Goal: Task Accomplishment & Management: Manage account settings

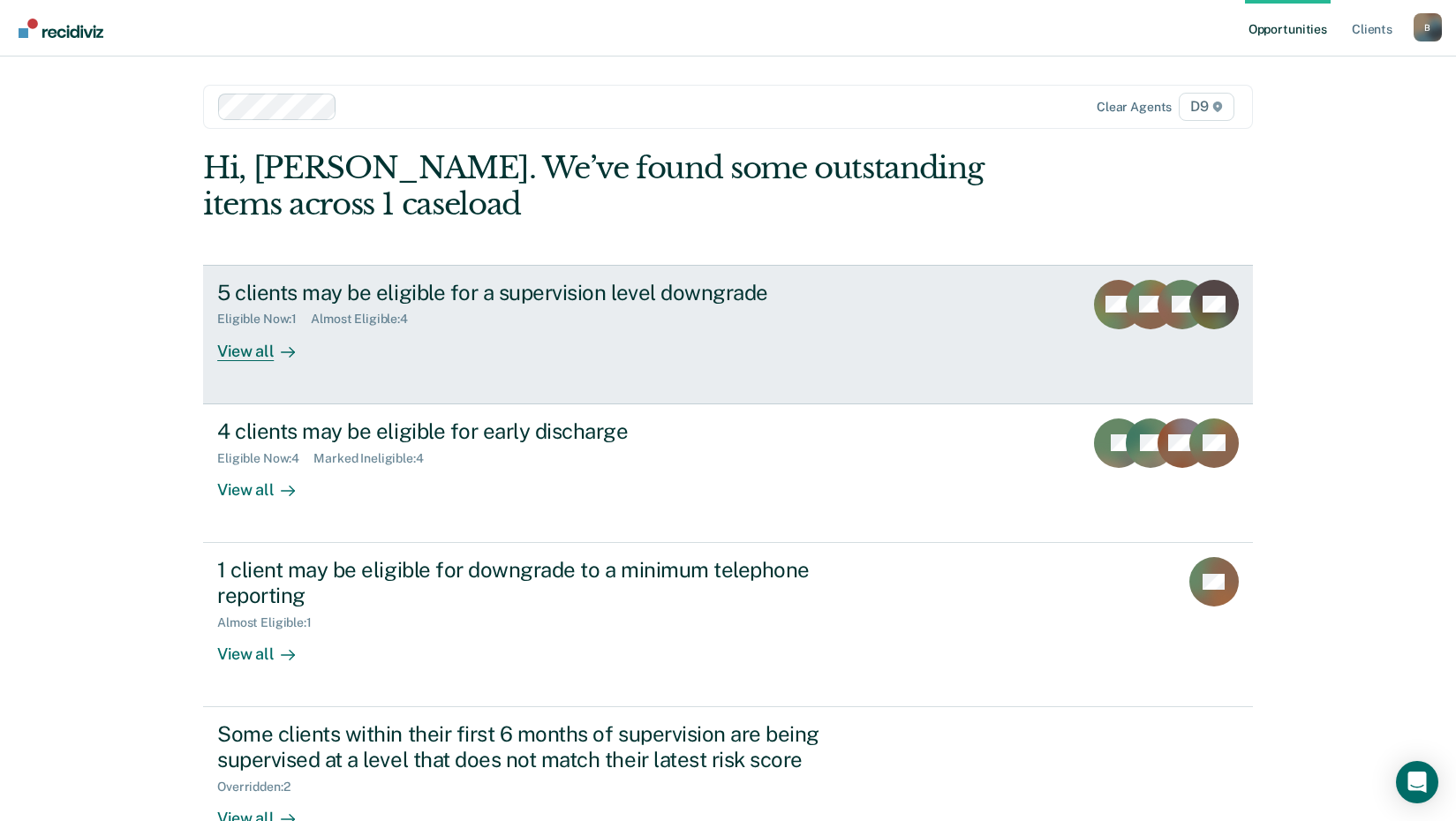
click at [257, 360] on div "View all" at bounding box center [267, 344] width 99 height 34
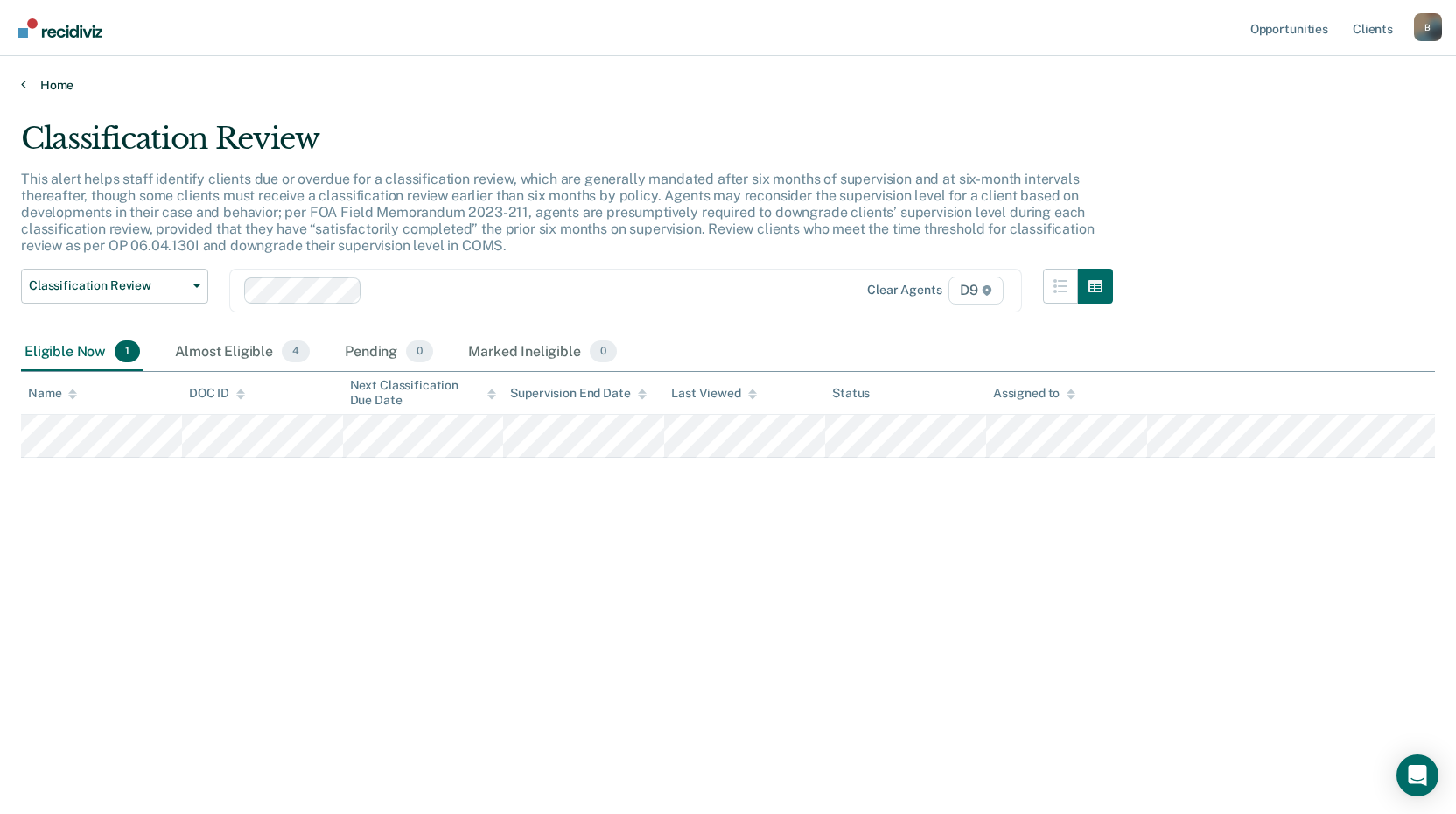
click at [50, 81] on link "Home" at bounding box center [728, 85] width 1414 height 16
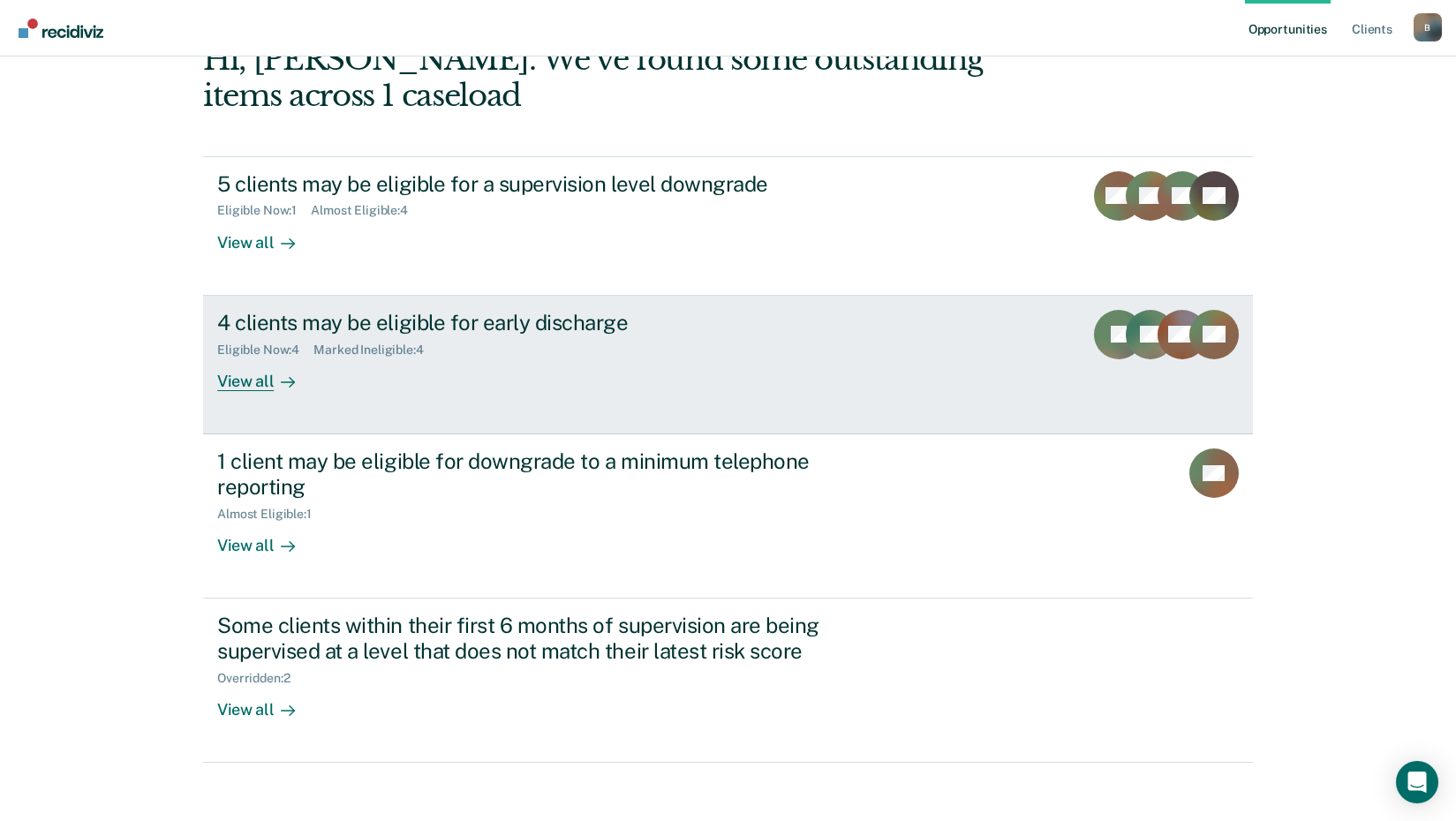
scroll to position [121, 0]
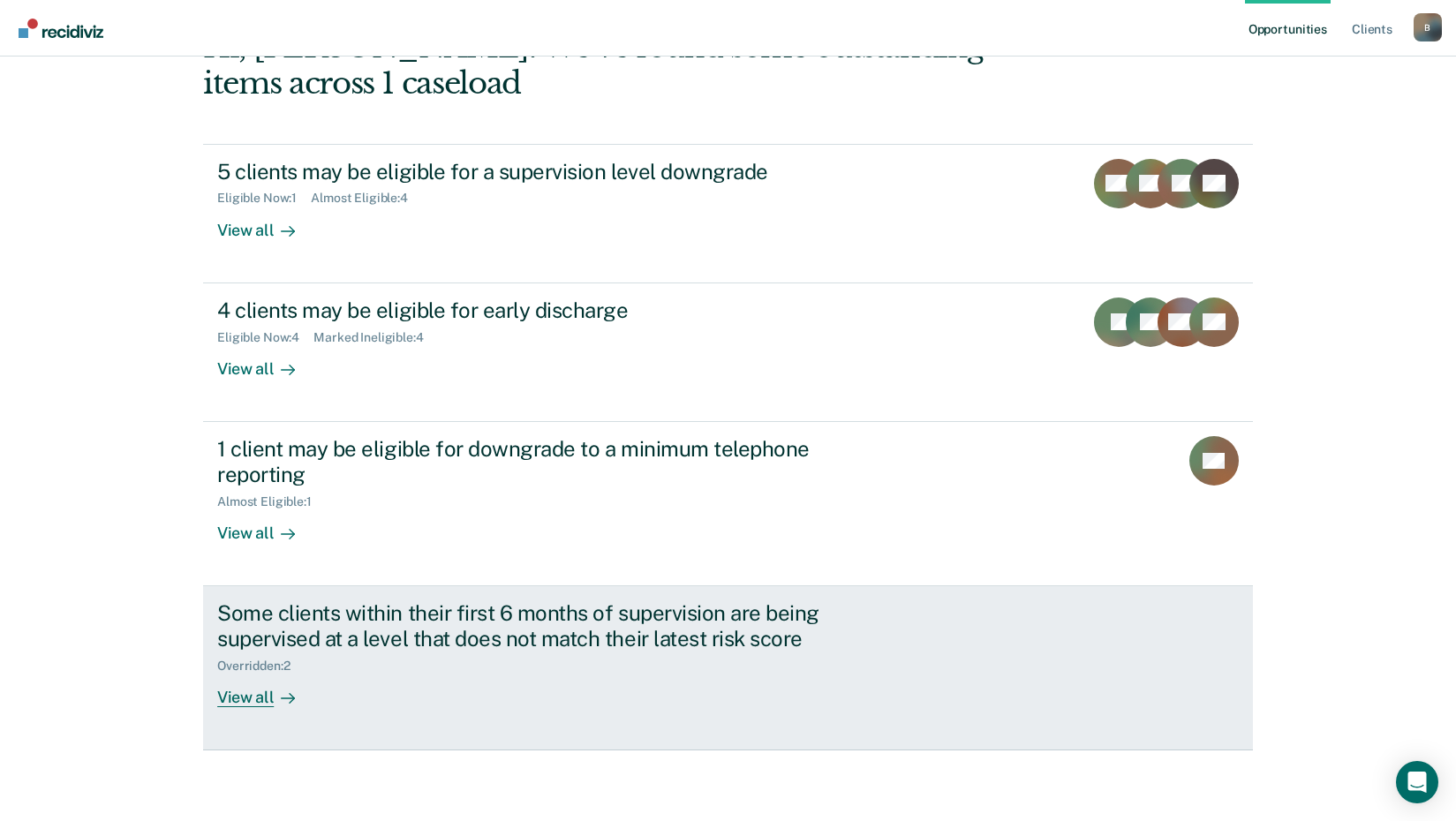
click at [738, 642] on div "Some clients within their first 6 months of supervision are being supervised at…" at bounding box center [527, 626] width 620 height 51
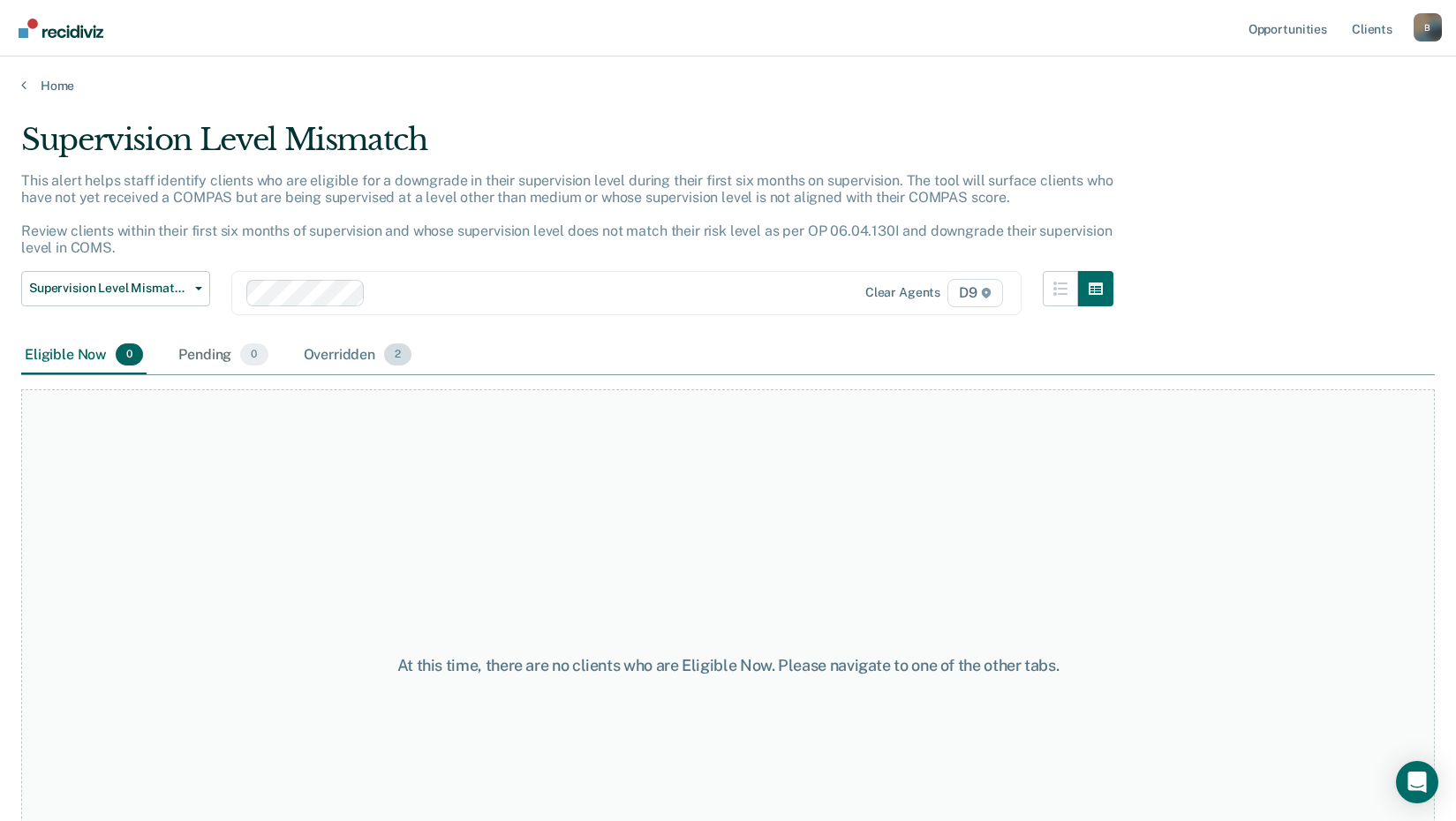
click at [373, 360] on div "Overridden 2" at bounding box center [358, 355] width 116 height 39
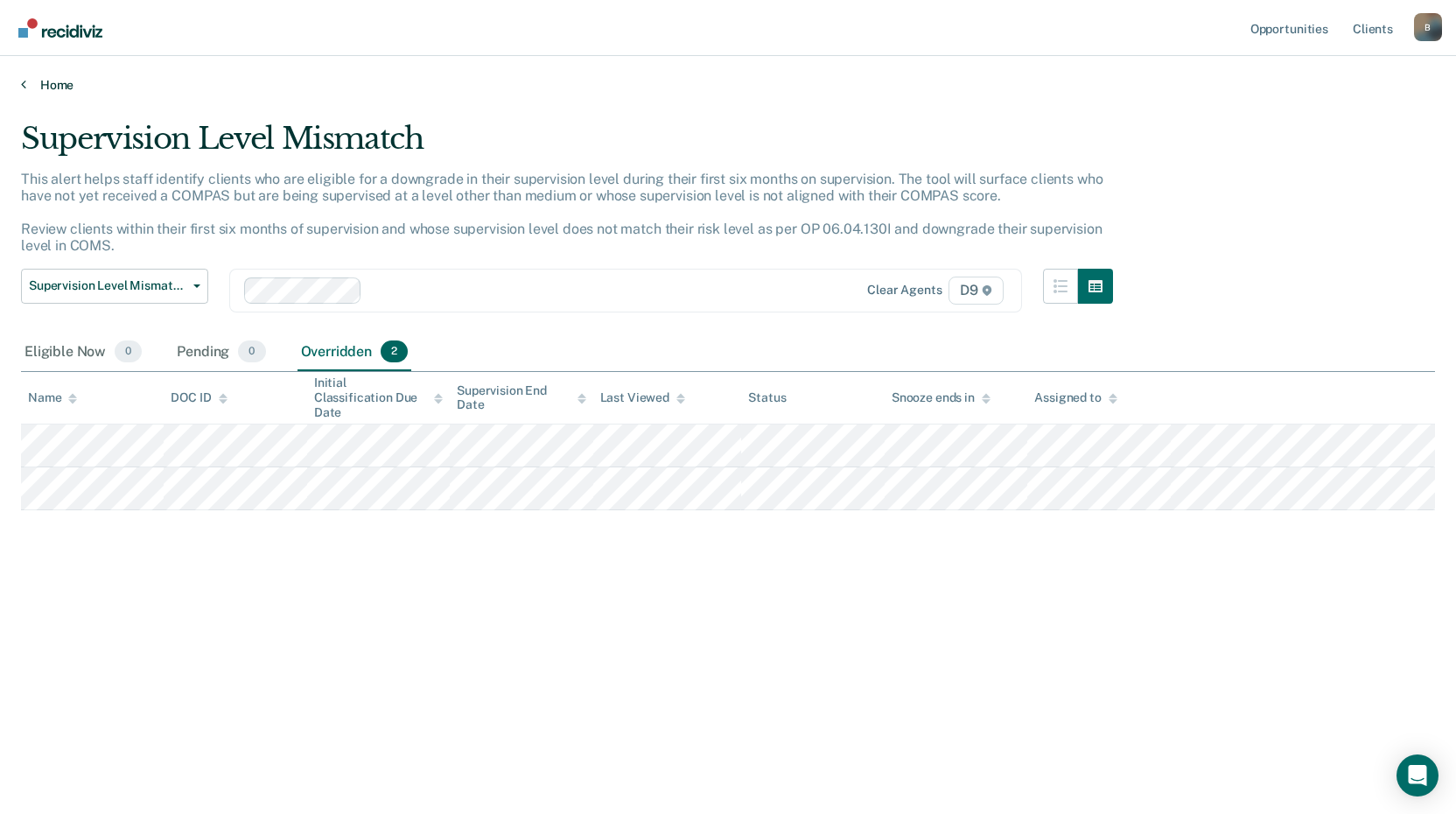
click at [32, 86] on link "Home" at bounding box center [728, 85] width 1414 height 16
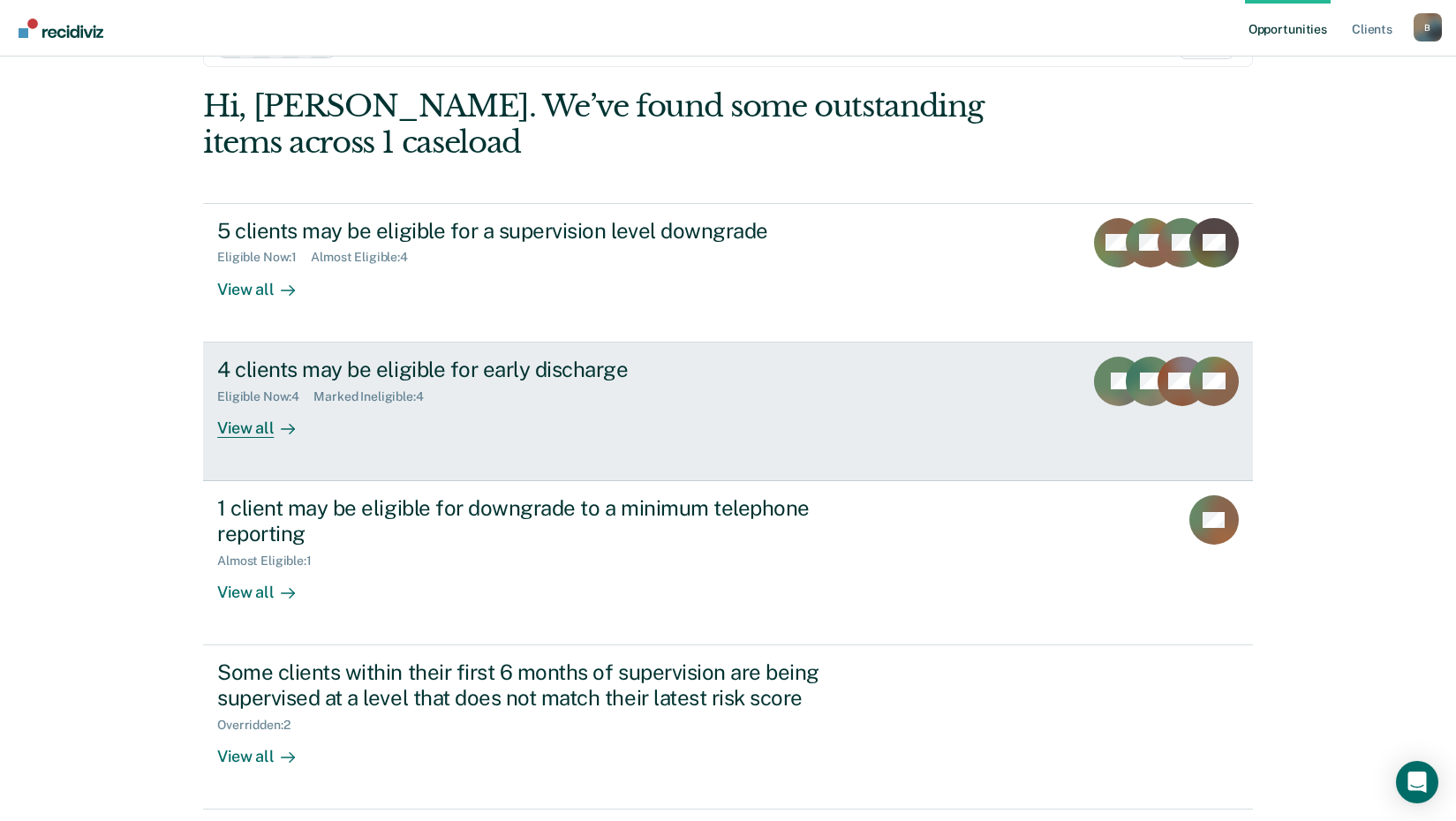
scroll to position [121, 0]
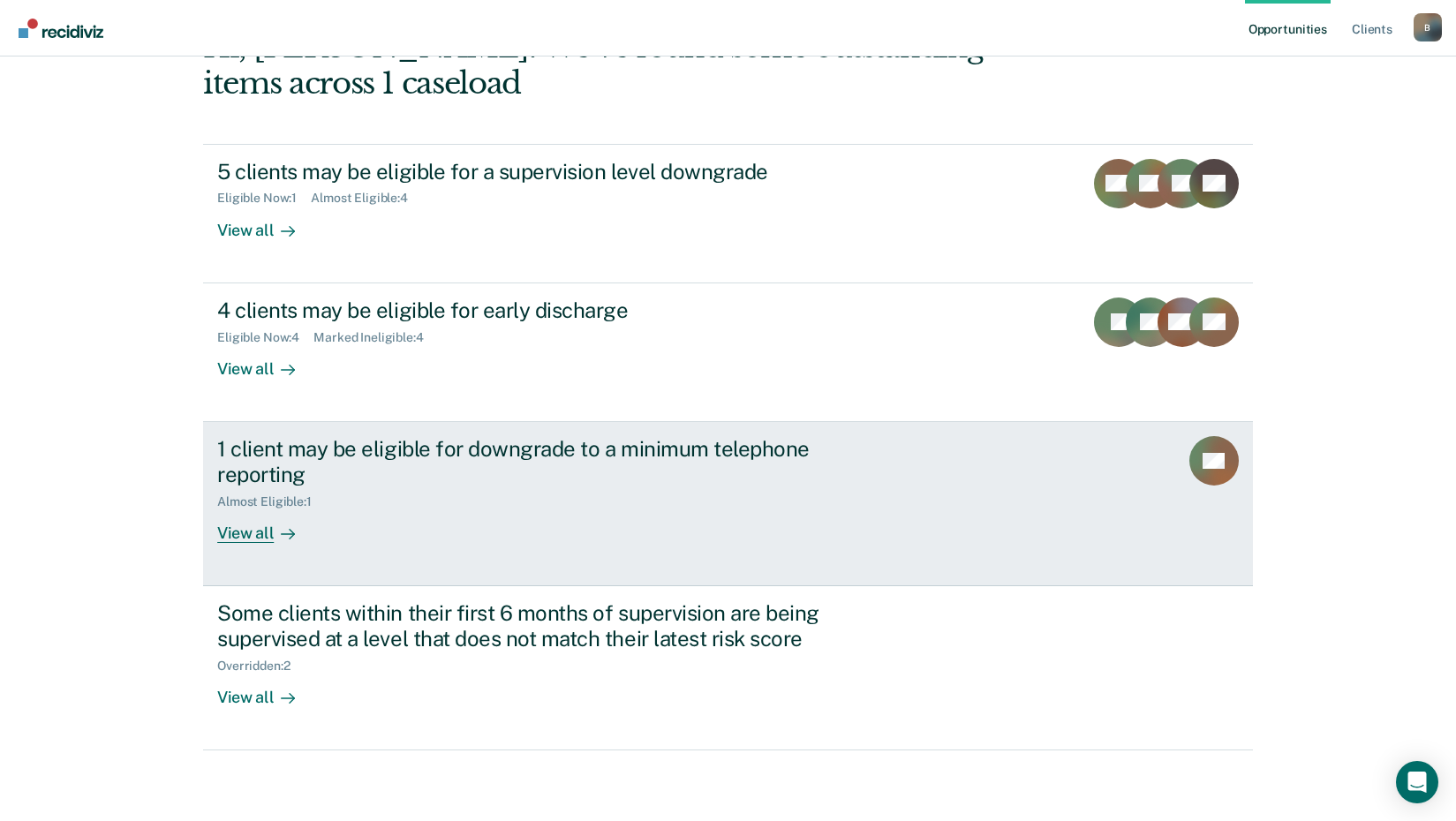
click at [626, 511] on div "1 client may be eligible for downgrade to a minimum telephone reporting Almost …" at bounding box center [549, 489] width 662 height 107
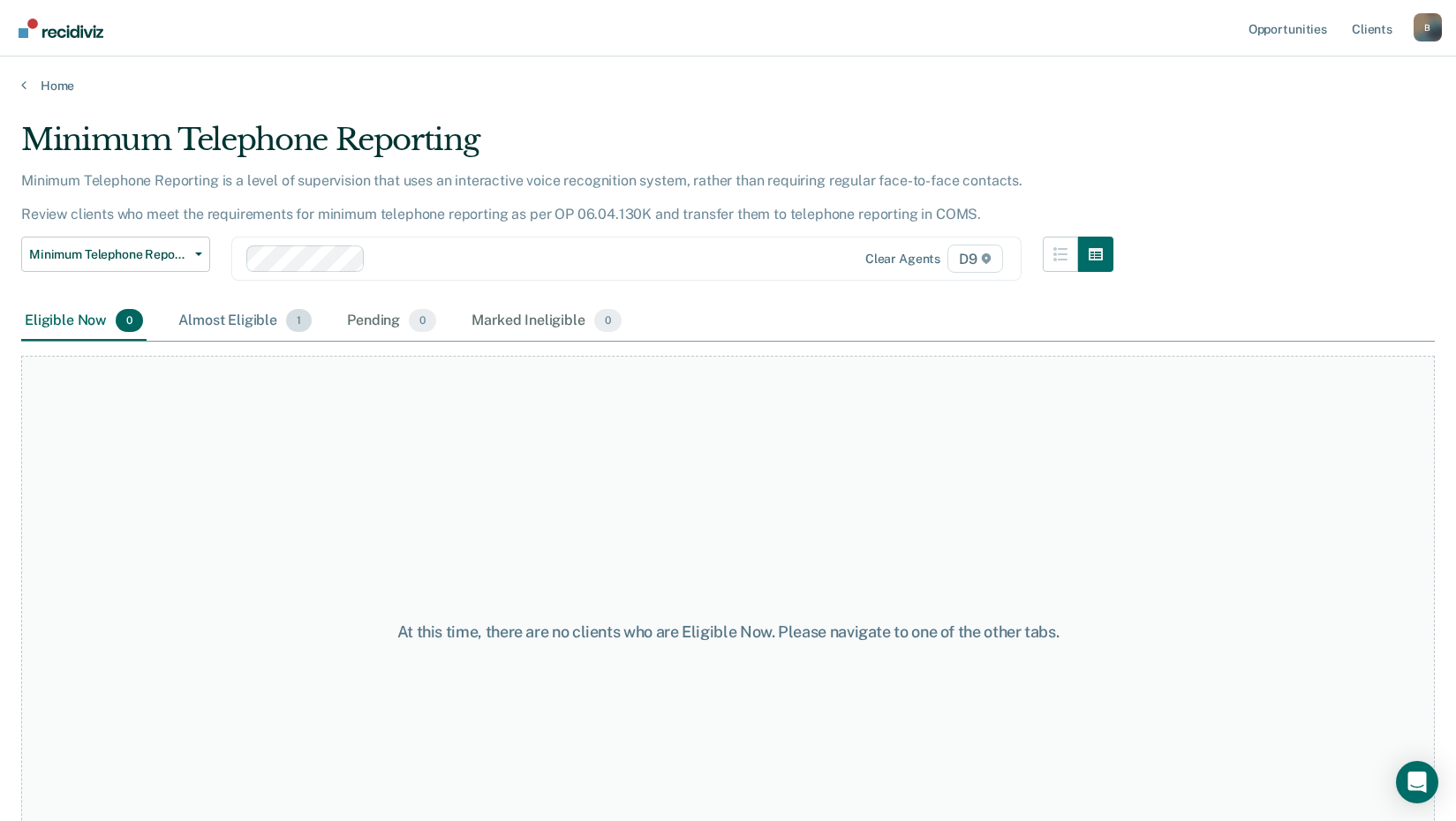
click at [213, 318] on div "Almost Eligible 1" at bounding box center [245, 321] width 140 height 39
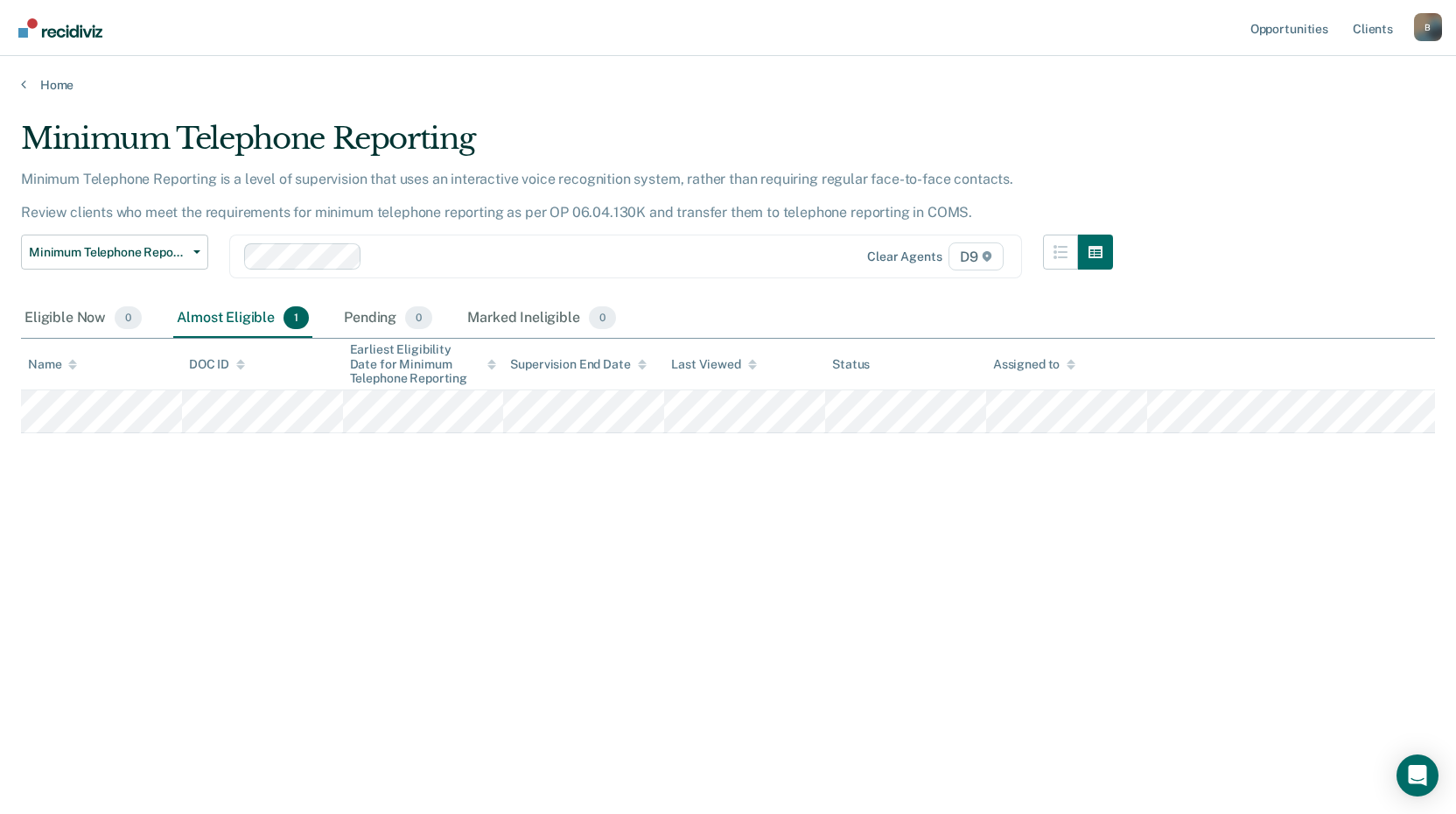
click at [18, 95] on main "Minimum Telephone Reporting Minimum Telephone Reporting is a level of supervisi…" at bounding box center [728, 450] width 1456 height 716
click at [33, 85] on link "Home" at bounding box center [728, 85] width 1414 height 16
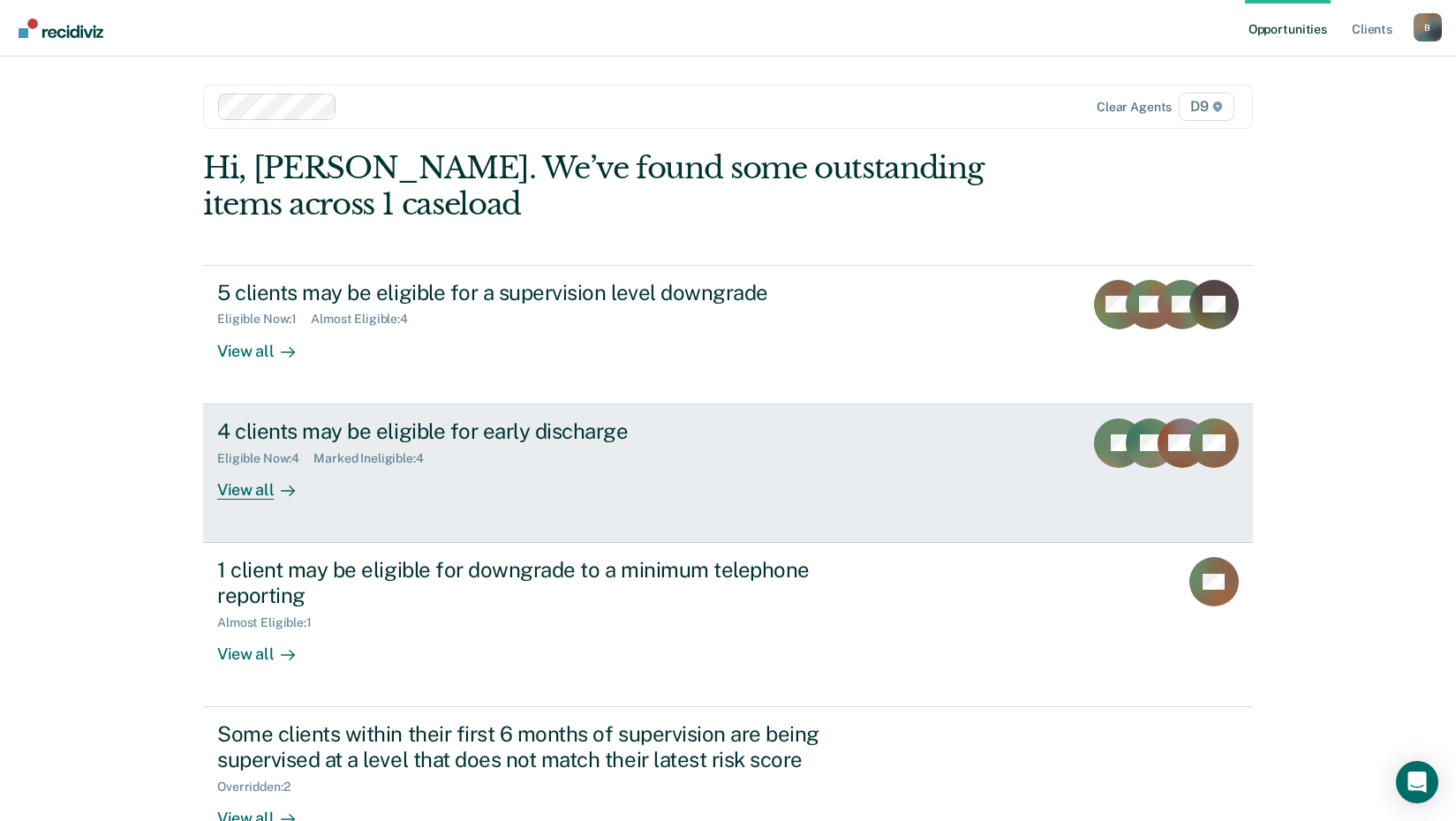
click at [435, 441] on div "4 clients may be eligible for early discharge" at bounding box center [527, 431] width 620 height 25
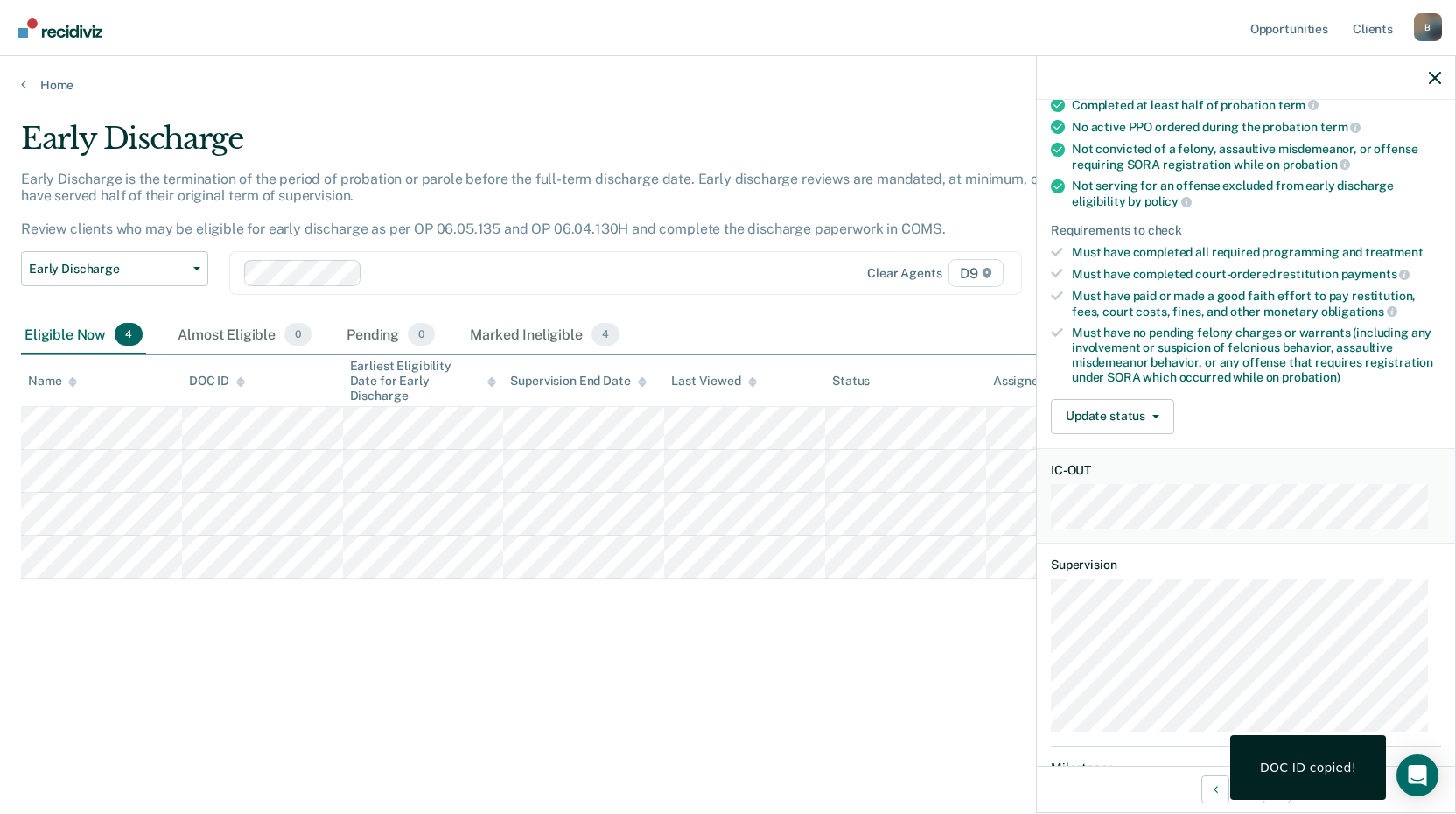
scroll to position [175, 0]
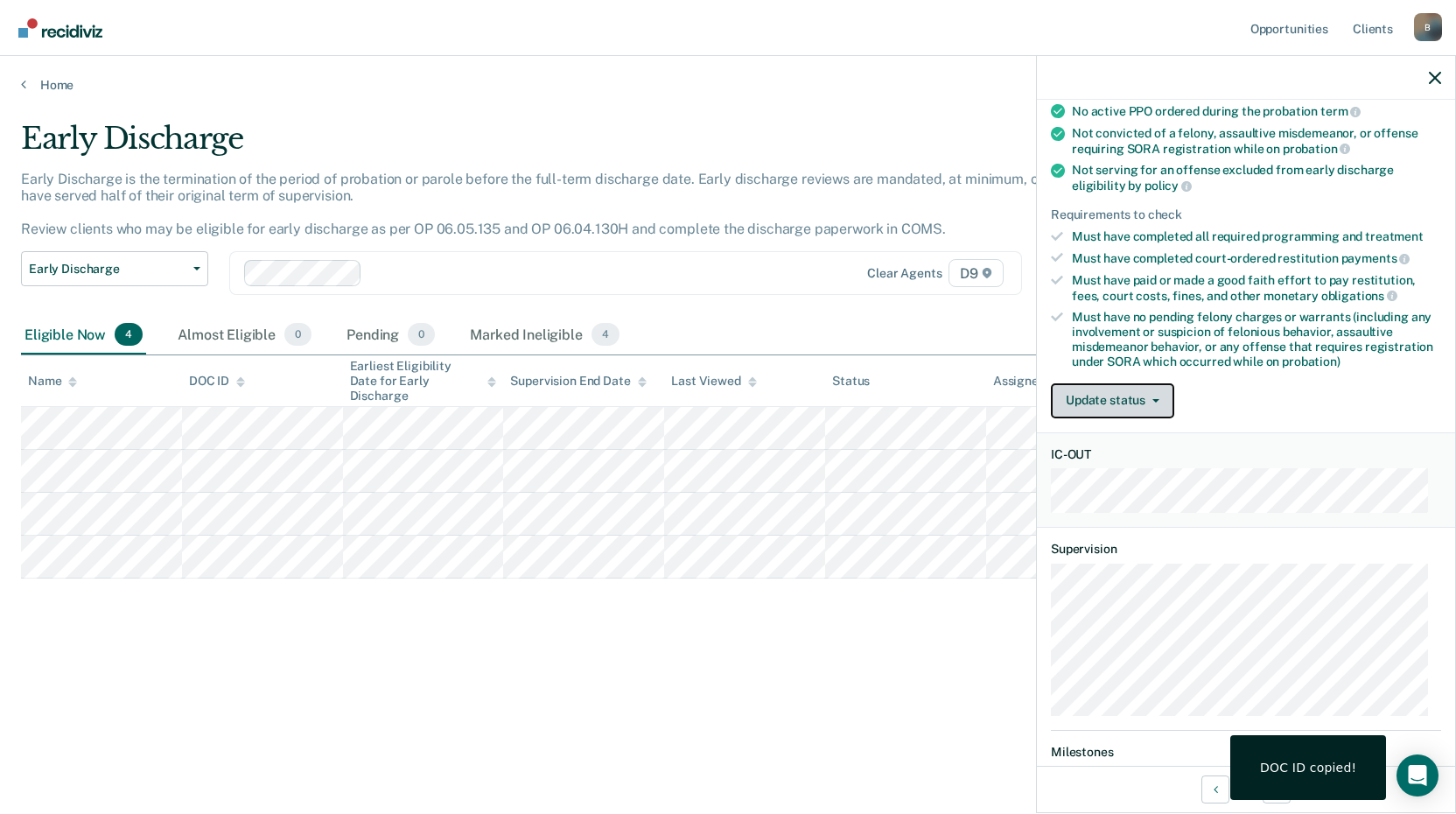
click at [1146, 407] on button "Update status" at bounding box center [1112, 400] width 123 height 35
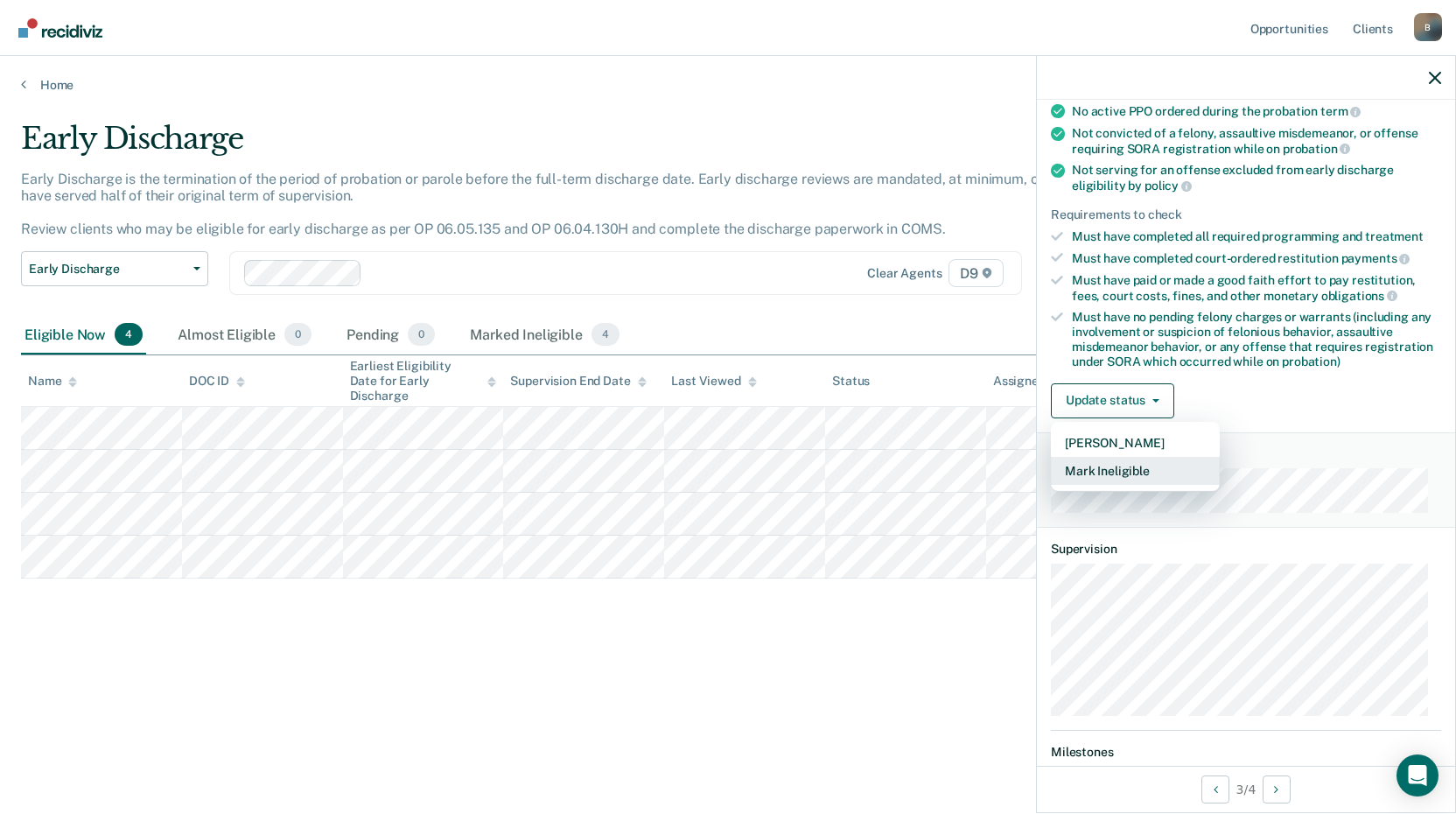
click at [1148, 467] on button "Mark Ineligible" at bounding box center [1134, 471] width 168 height 28
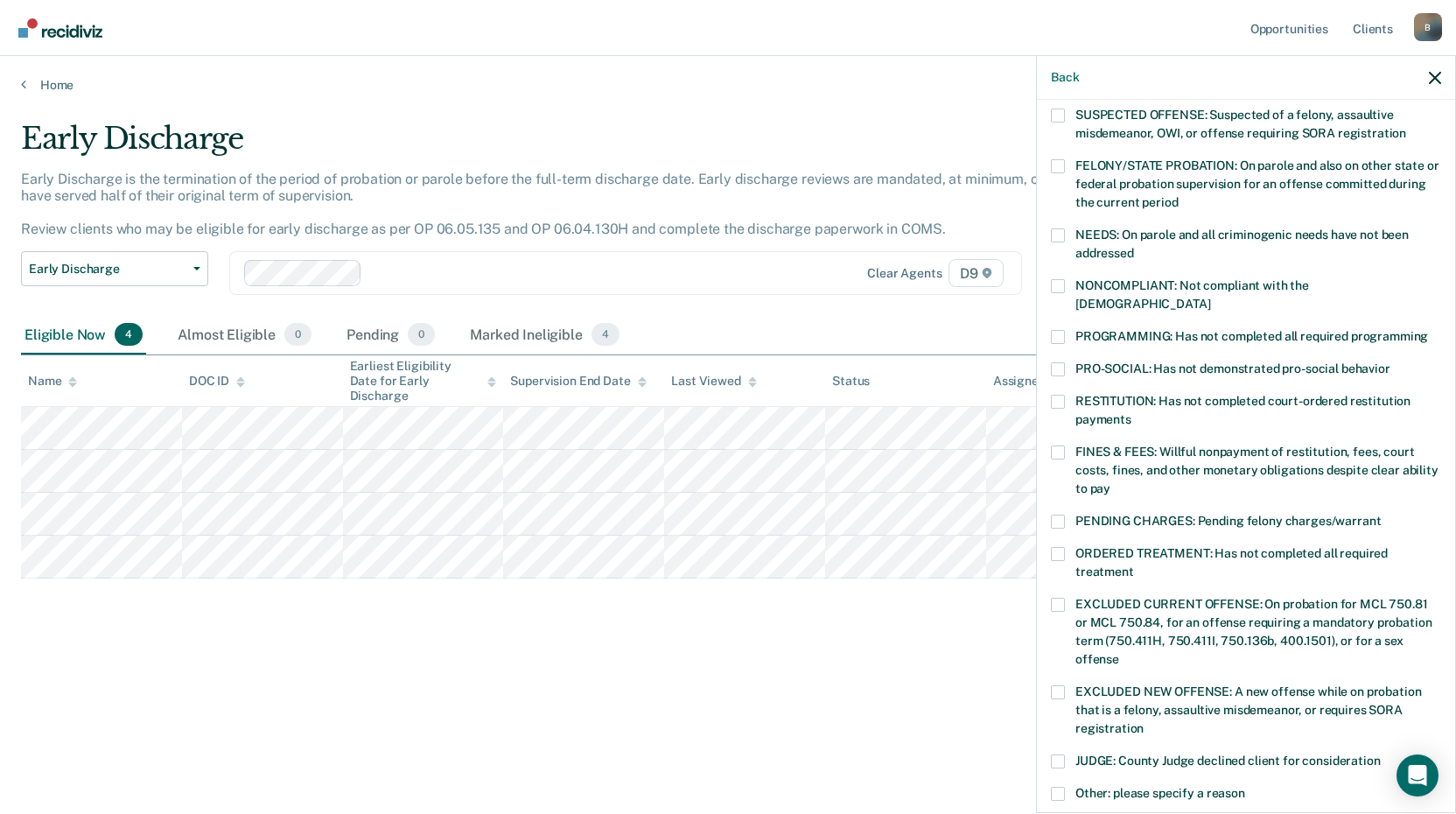
click at [1065, 282] on label "NONCOMPLIANT: Not compliant with the [DEMOGRAPHIC_DATA]" at bounding box center [1246, 297] width 390 height 37
click at [1210, 298] on input "NONCOMPLIANT: Not compliant with the [DEMOGRAPHIC_DATA]" at bounding box center [1210, 298] width 0 height 0
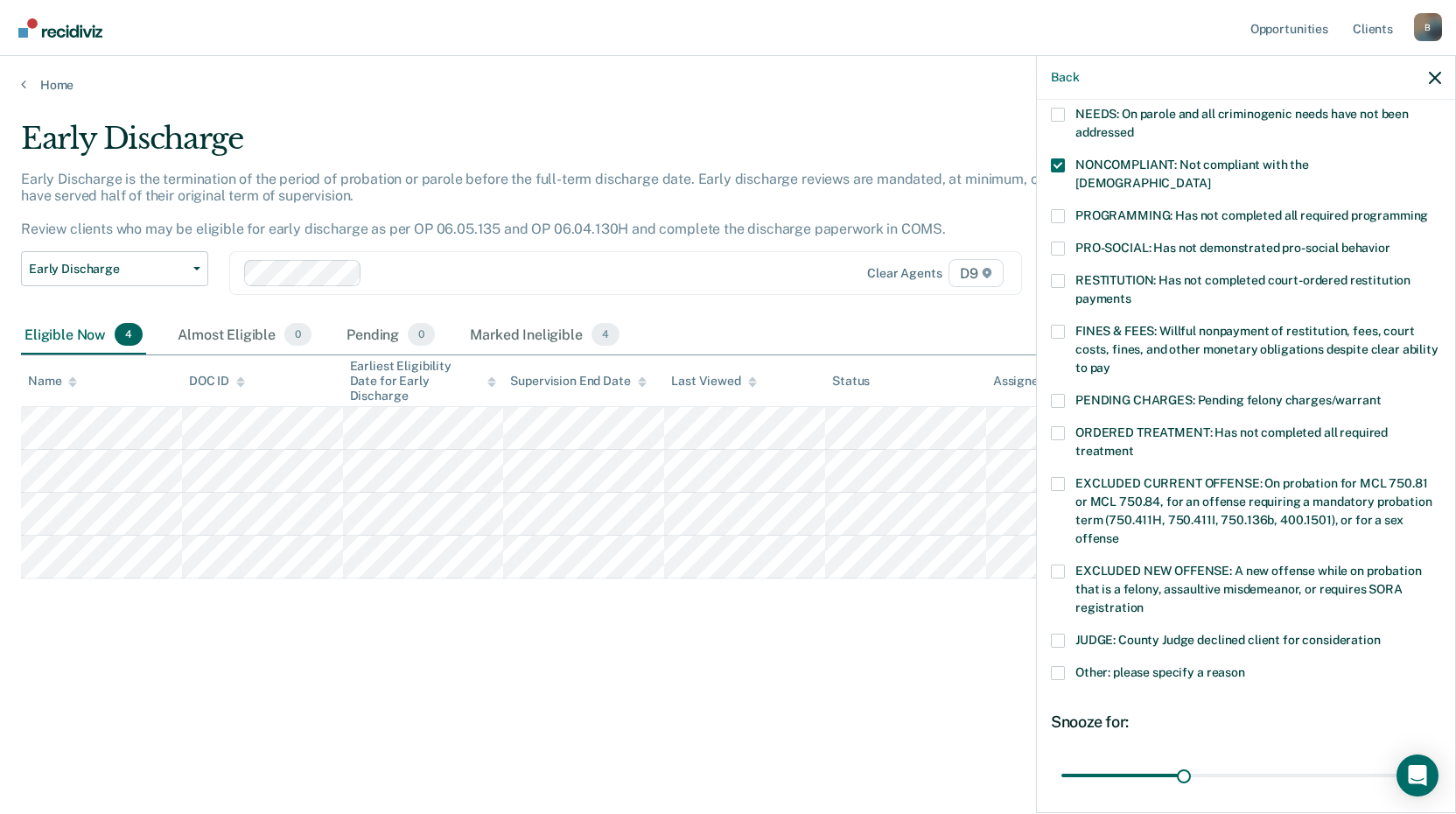
scroll to position [424, 0]
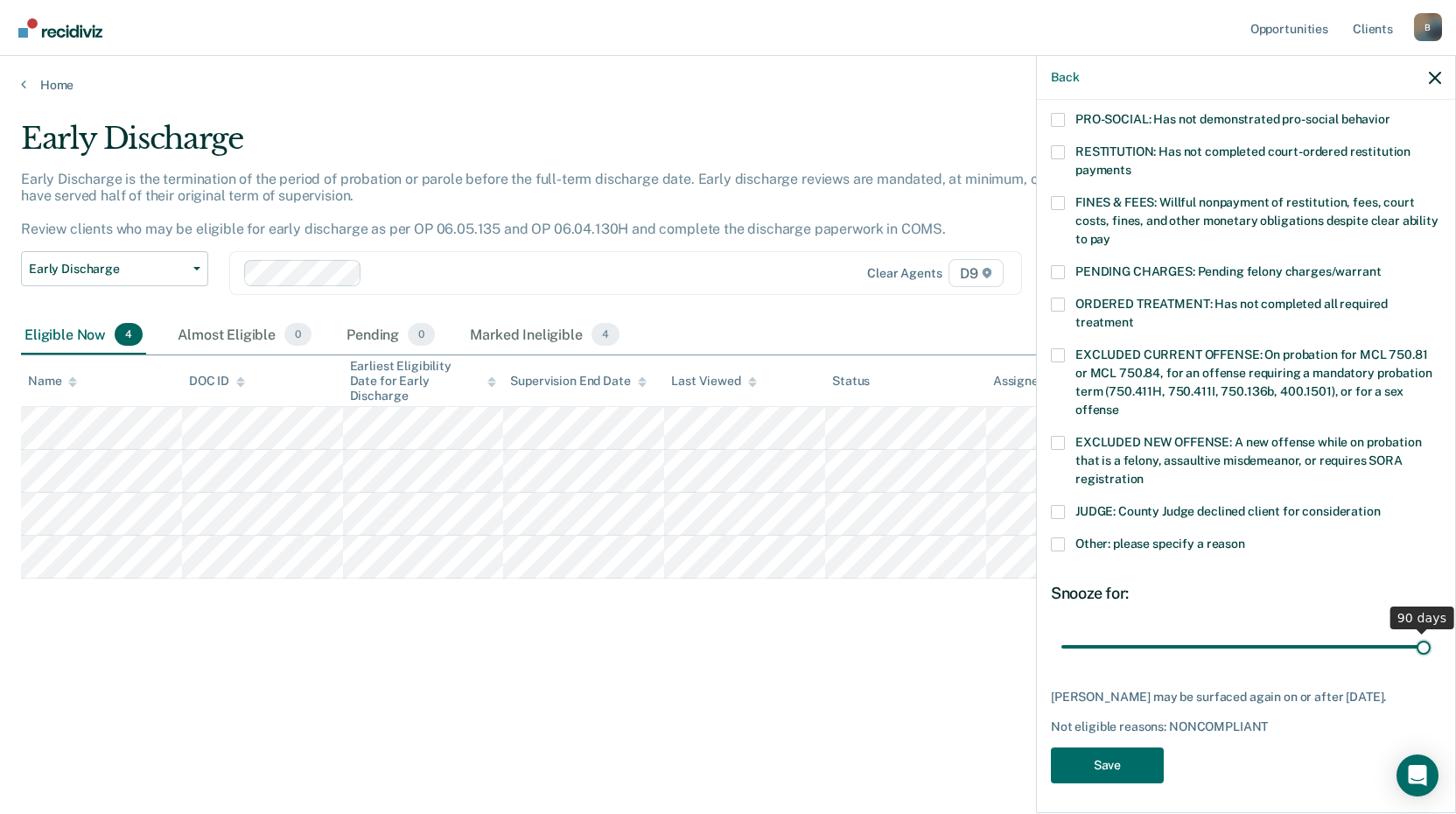
drag, startPoint x: 1182, startPoint y: 628, endPoint x: 1410, endPoint y: 627, distance: 228.0
type input "90"
click at [1410, 631] on input "range" at bounding box center [1246, 646] width 369 height 30
click at [1103, 769] on button "Save" at bounding box center [1107, 765] width 113 height 36
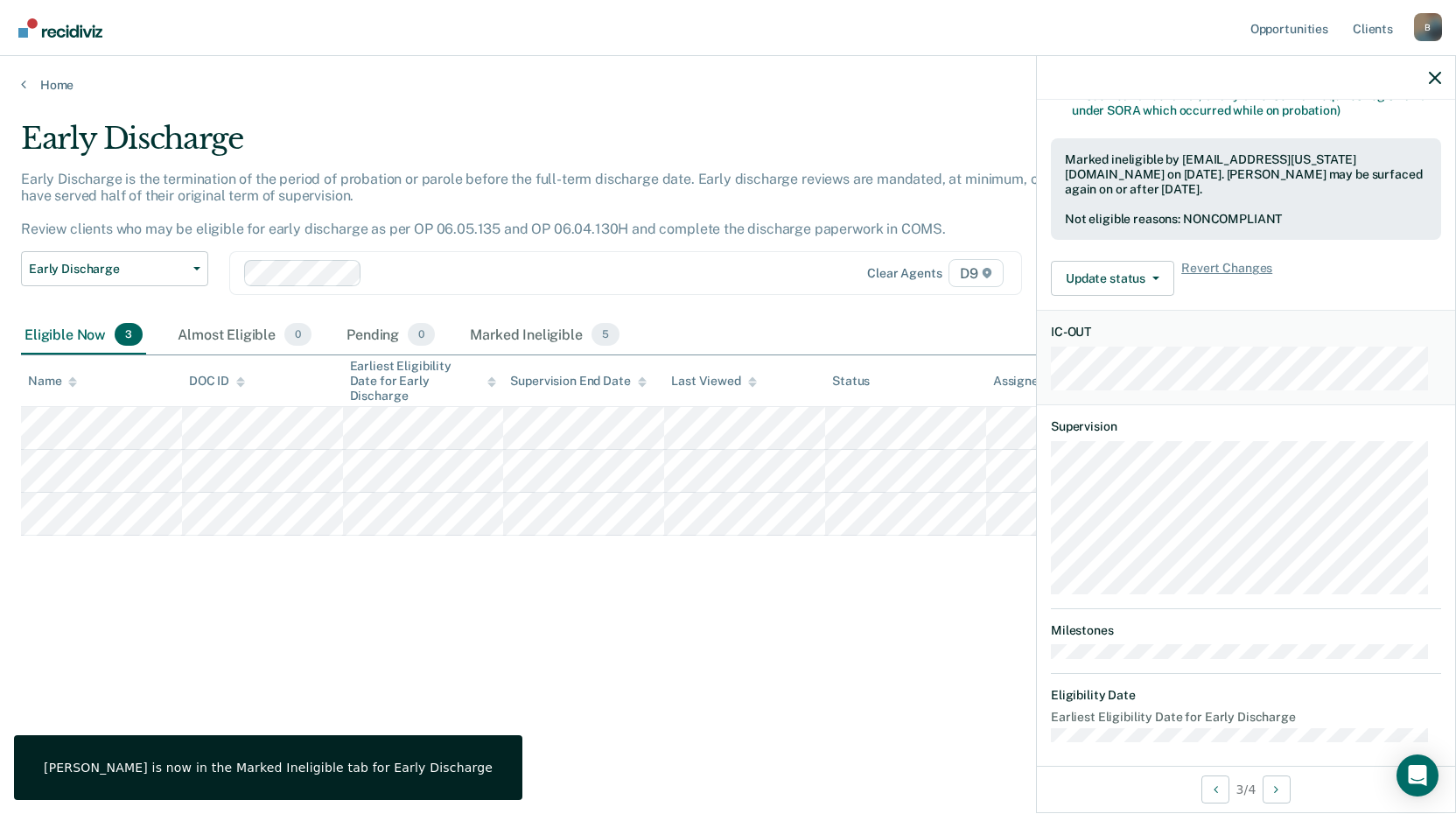
click at [676, 696] on div "Early Discharge Early Discharge is the termination of the period of probation o…" at bounding box center [728, 429] width 1414 height 618
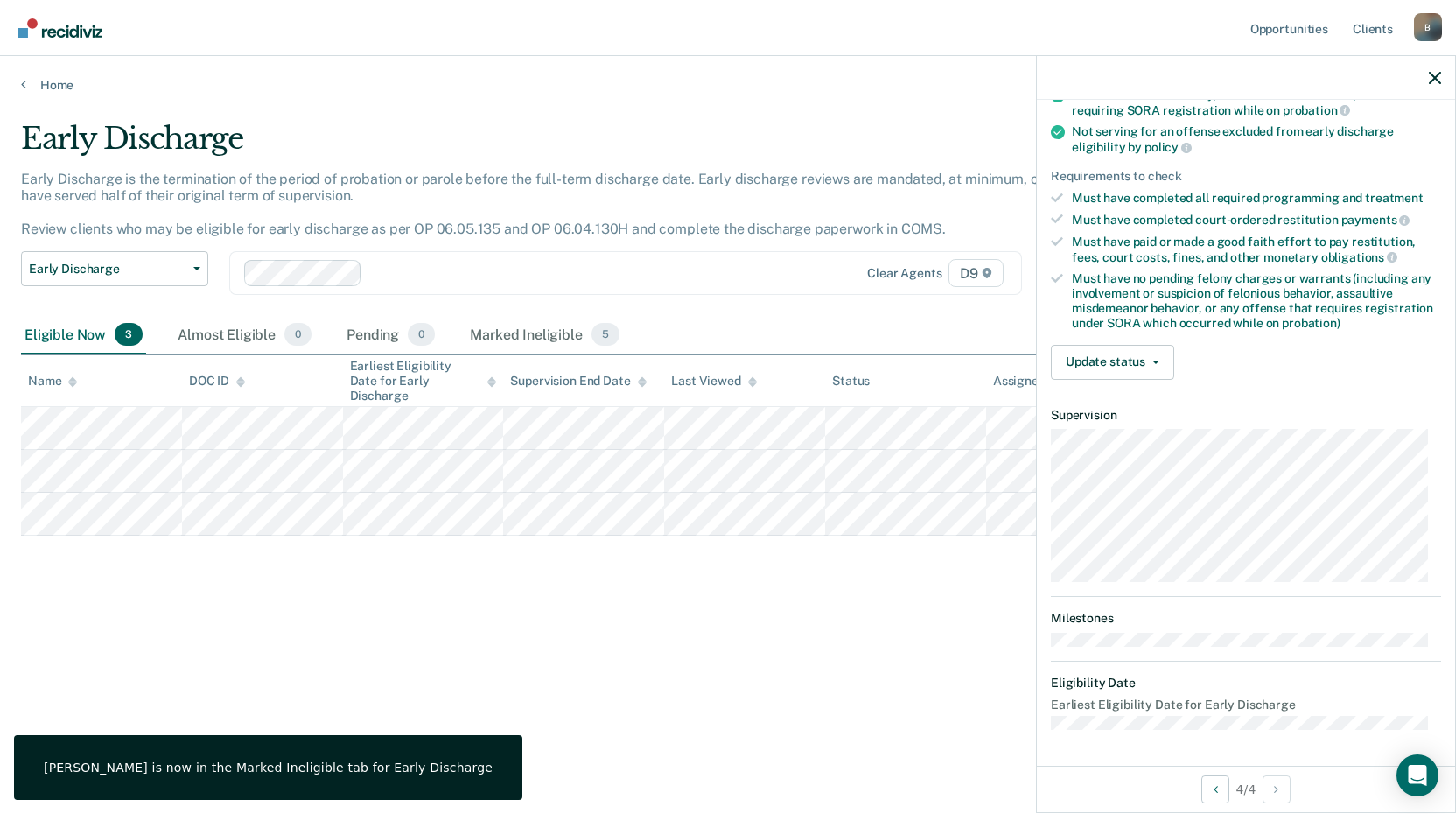
scroll to position [229, 0]
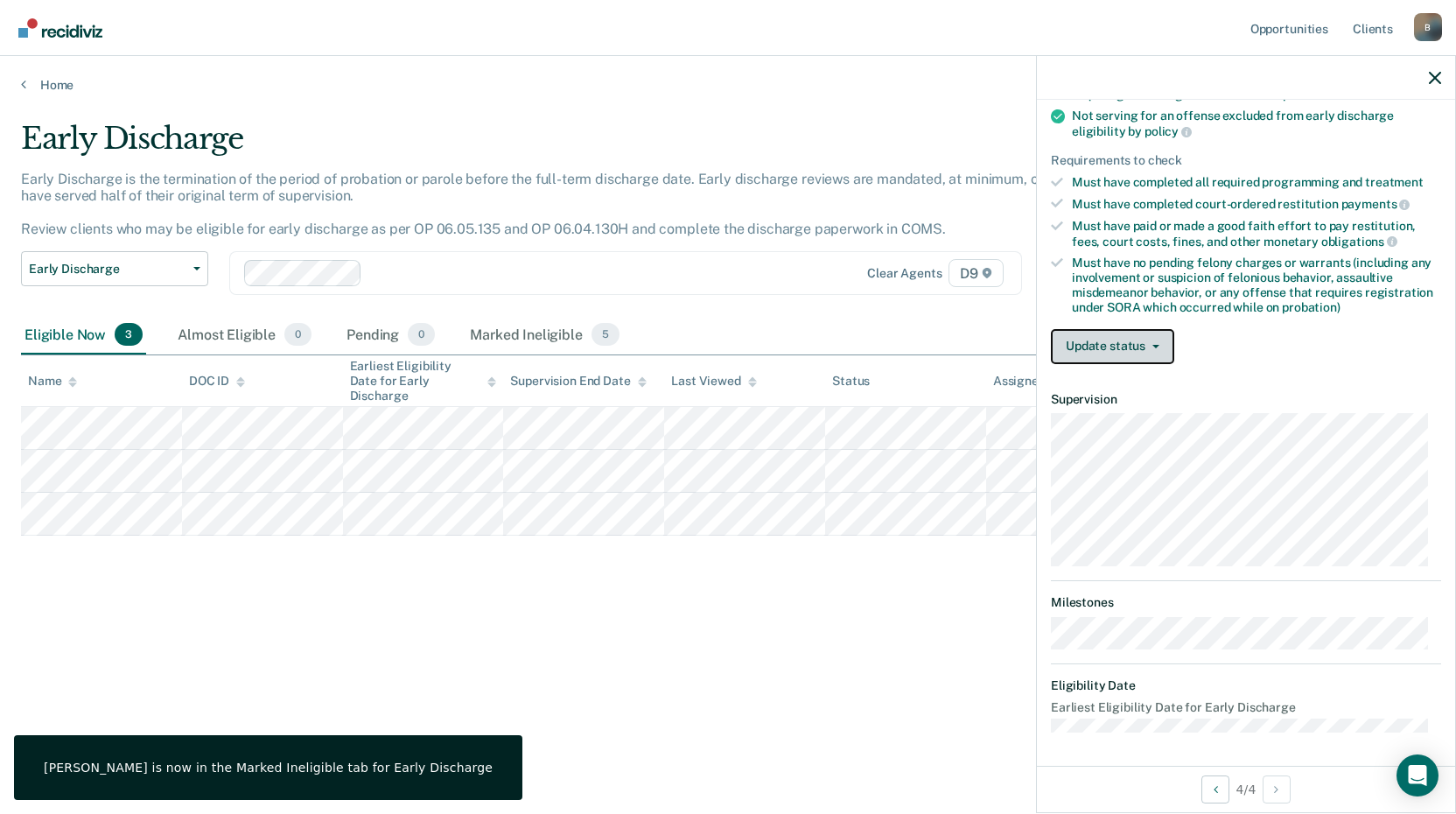
click at [1077, 342] on button "Update status" at bounding box center [1112, 346] width 123 height 35
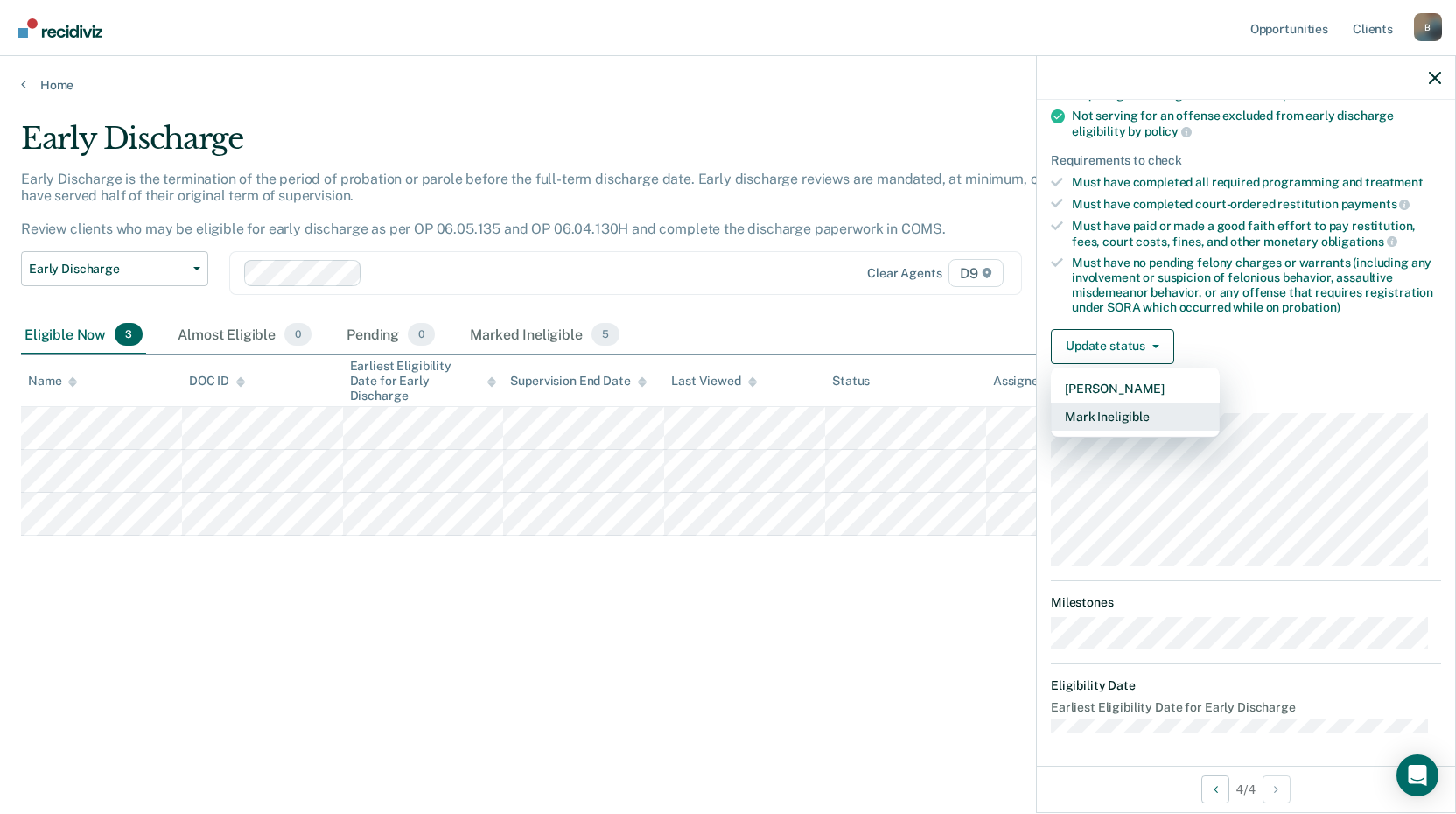
click at [1116, 421] on button "Mark Ineligible" at bounding box center [1134, 416] width 168 height 28
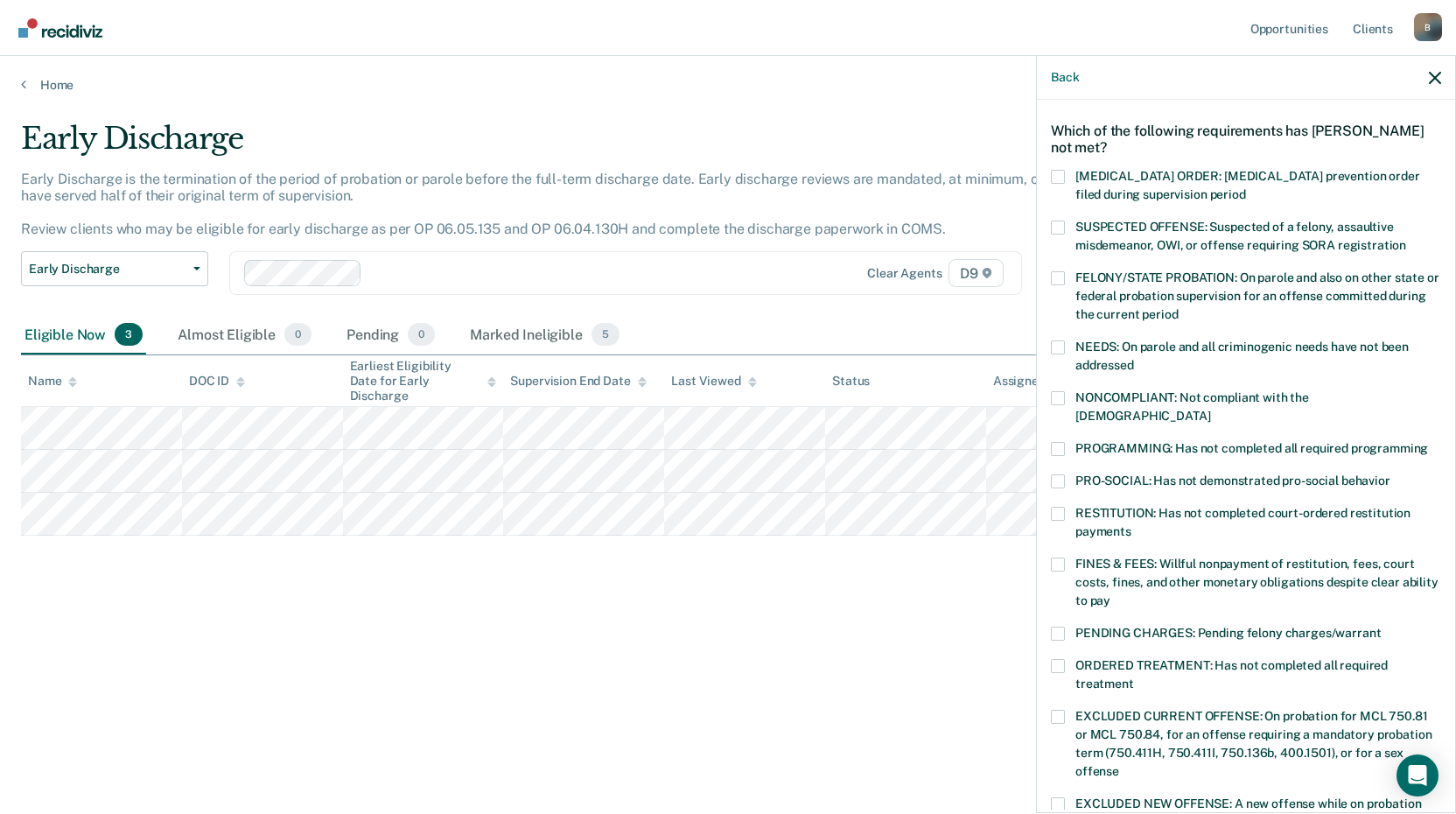
scroll to position [54, 0]
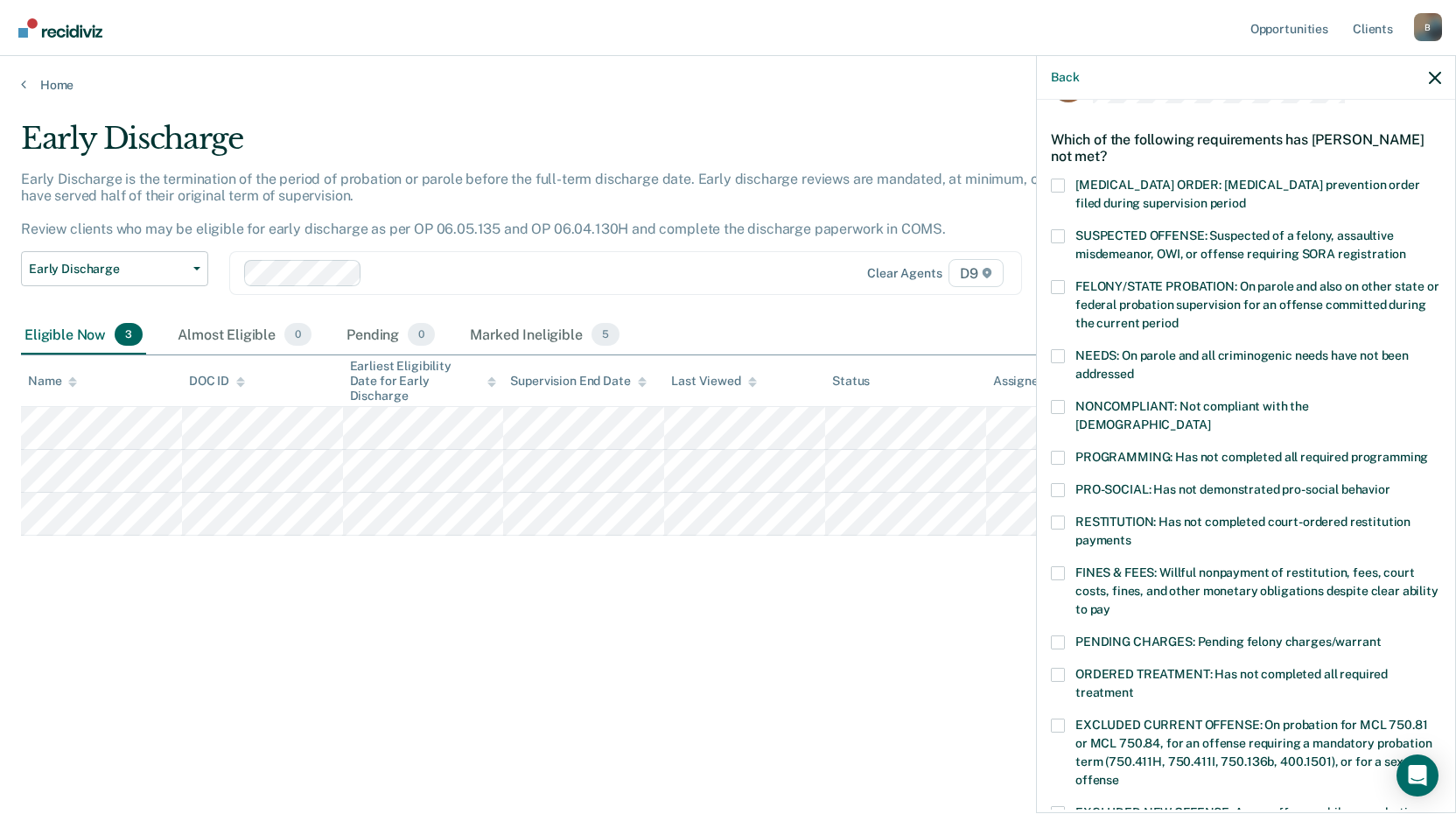
click at [1173, 450] on span "PROGRAMMING: Has not completed all required programming" at bounding box center [1252, 457] width 353 height 14
click at [1427, 451] on input "PROGRAMMING: Has not completed all required programming" at bounding box center [1427, 451] width 0 height 0
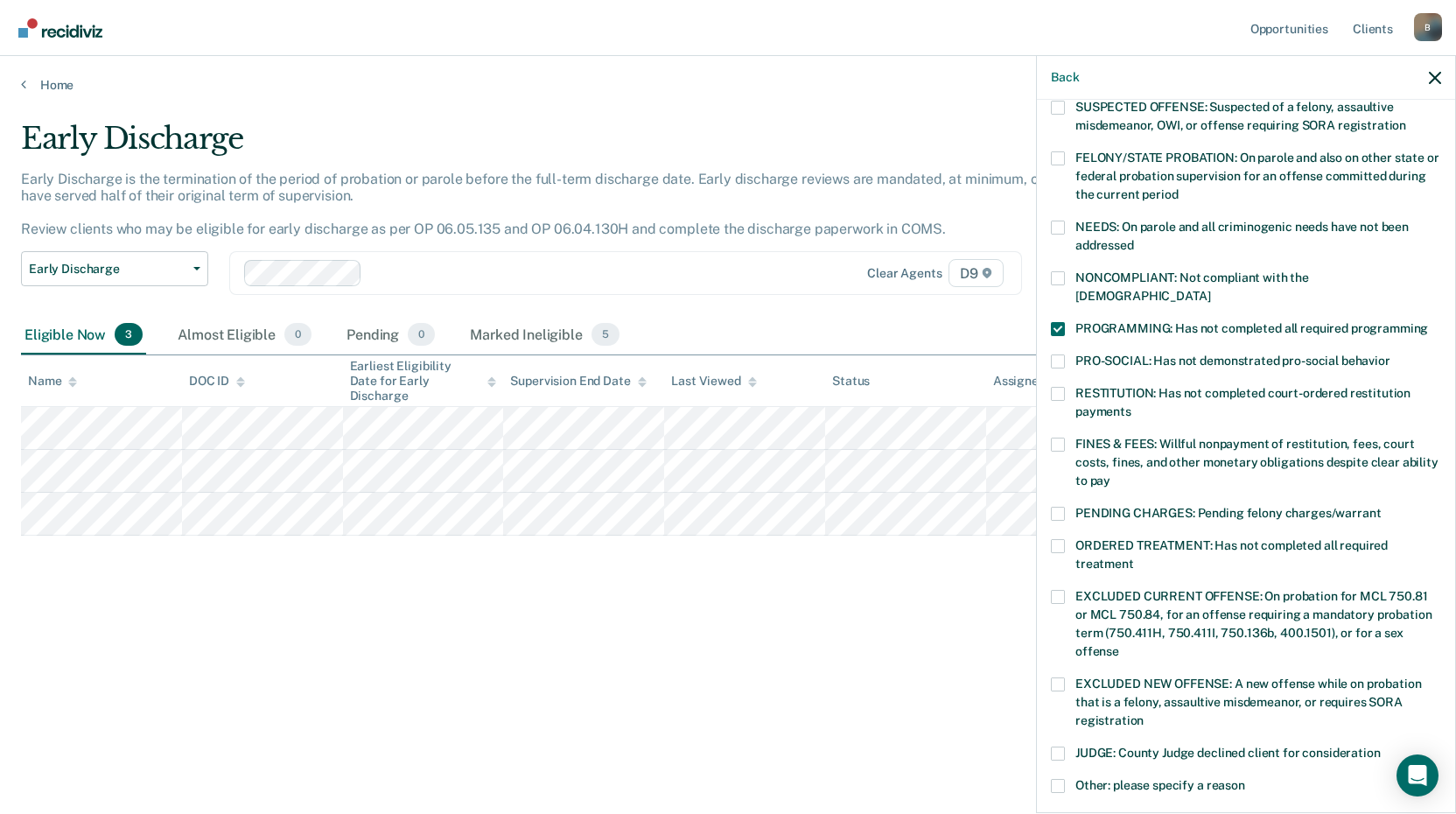
scroll to position [410, 0]
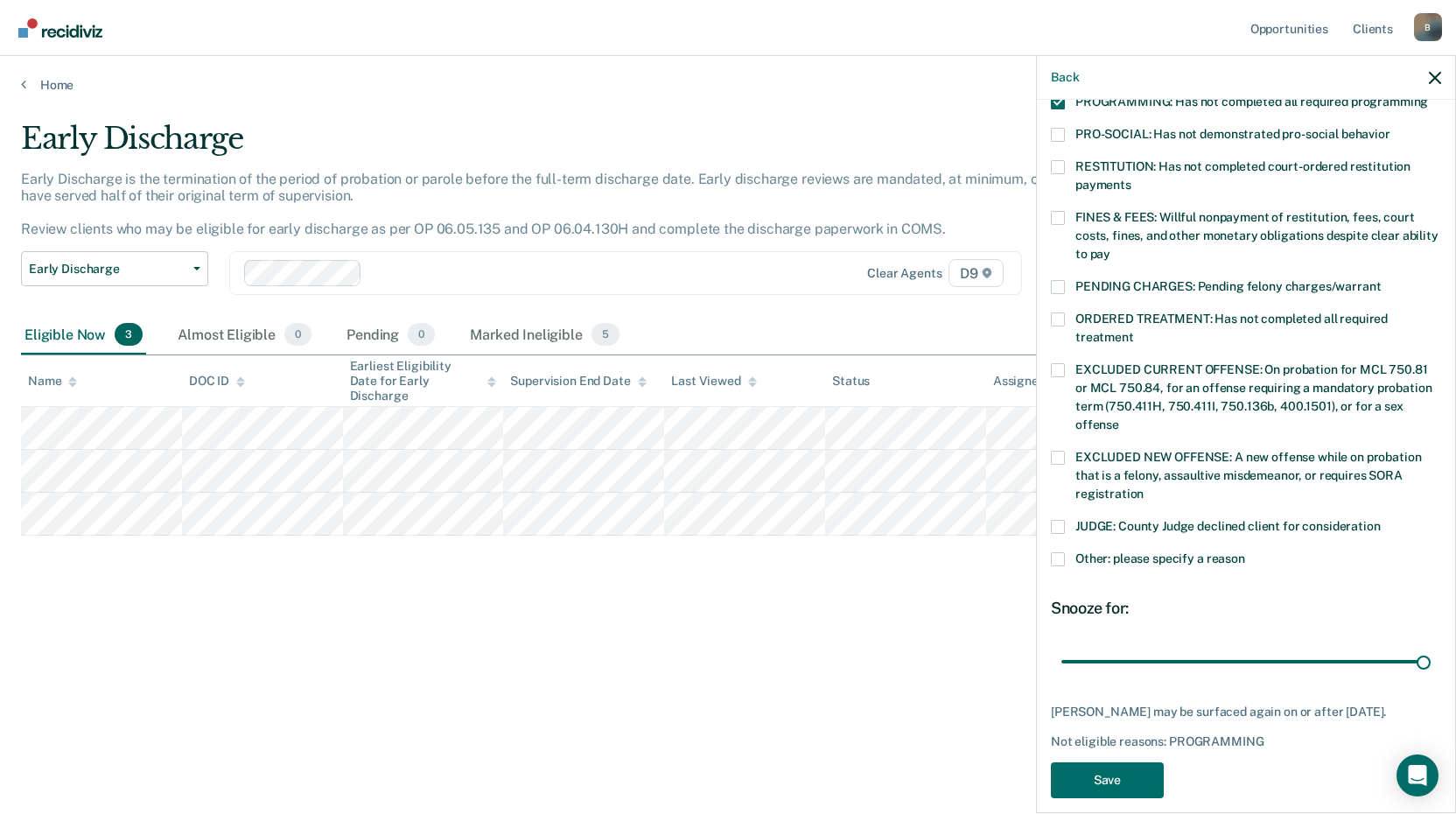
drag, startPoint x: 1180, startPoint y: 645, endPoint x: 1294, endPoint y: 697, distance: 125.3
type input "90"
click at [1430, 646] on input "range" at bounding box center [1246, 662] width 369 height 30
click at [1121, 780] on button "Save" at bounding box center [1107, 780] width 113 height 36
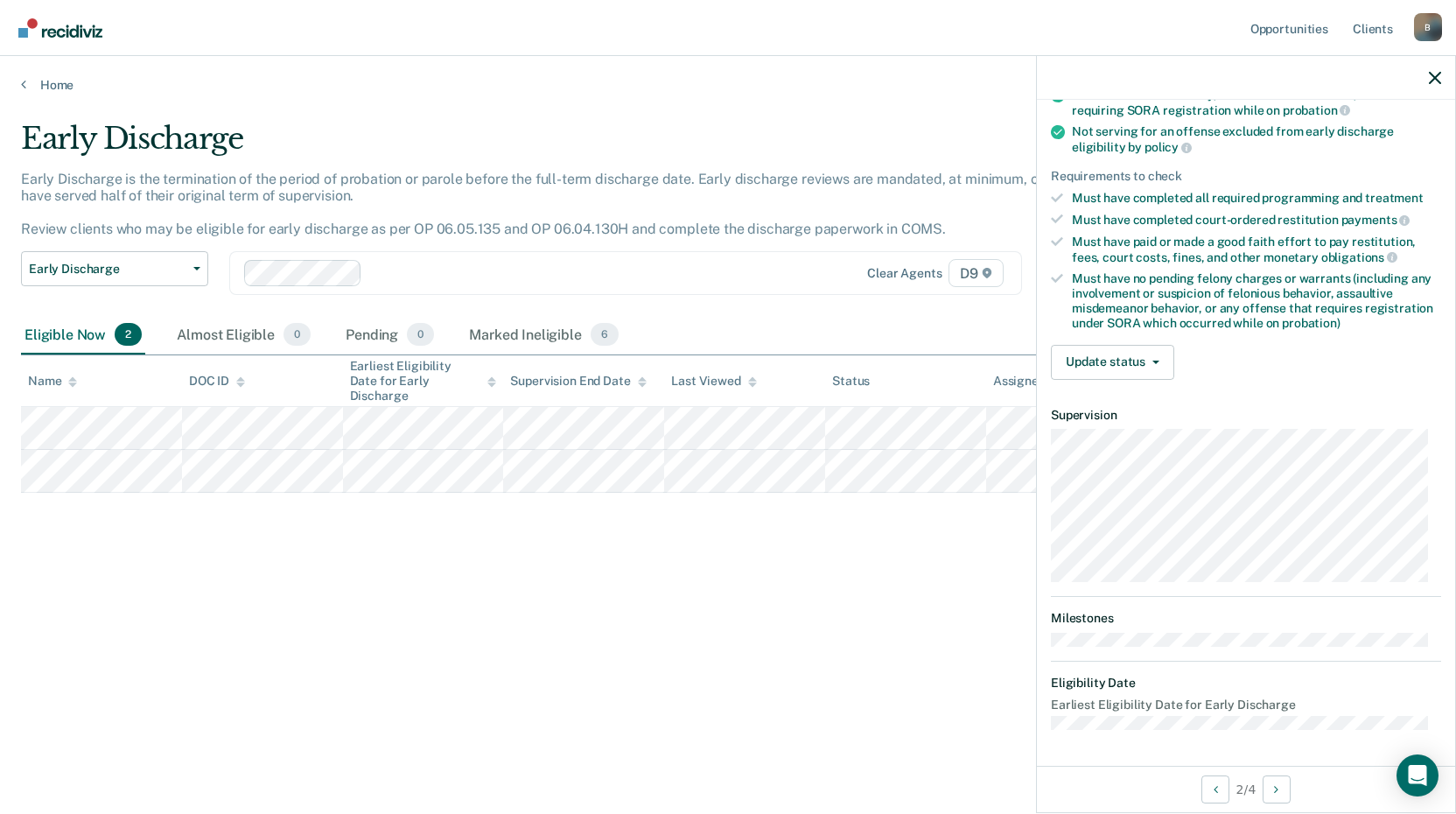
scroll to position [212, 0]
click at [1160, 364] on button "Update status" at bounding box center [1112, 364] width 123 height 35
click at [1189, 362] on div "Update status [PERSON_NAME] Mark Ineligible" at bounding box center [1246, 364] width 390 height 35
click at [1133, 361] on button "Update status" at bounding box center [1112, 364] width 123 height 35
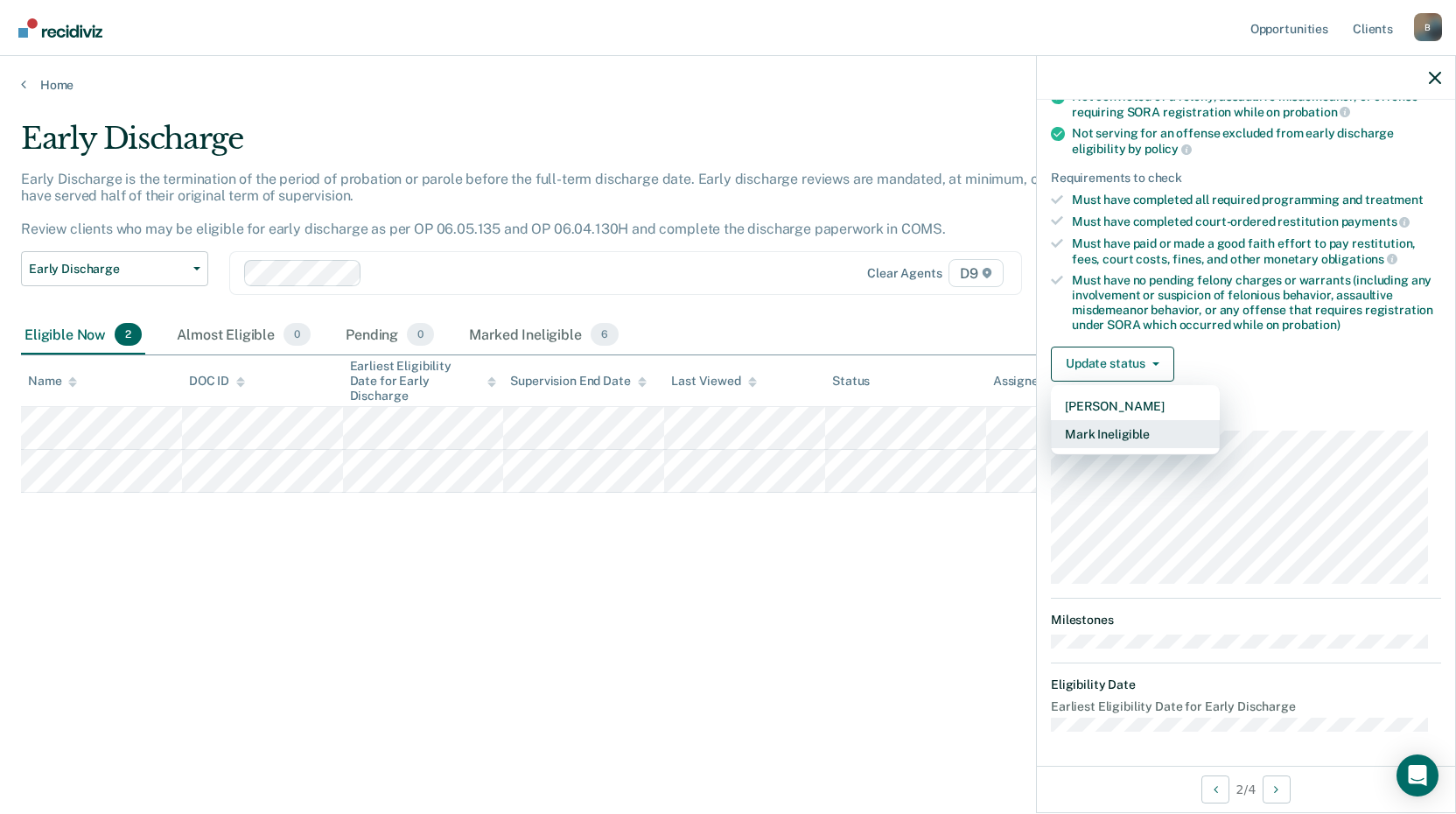
click at [1148, 435] on button "Mark Ineligible" at bounding box center [1134, 433] width 168 height 28
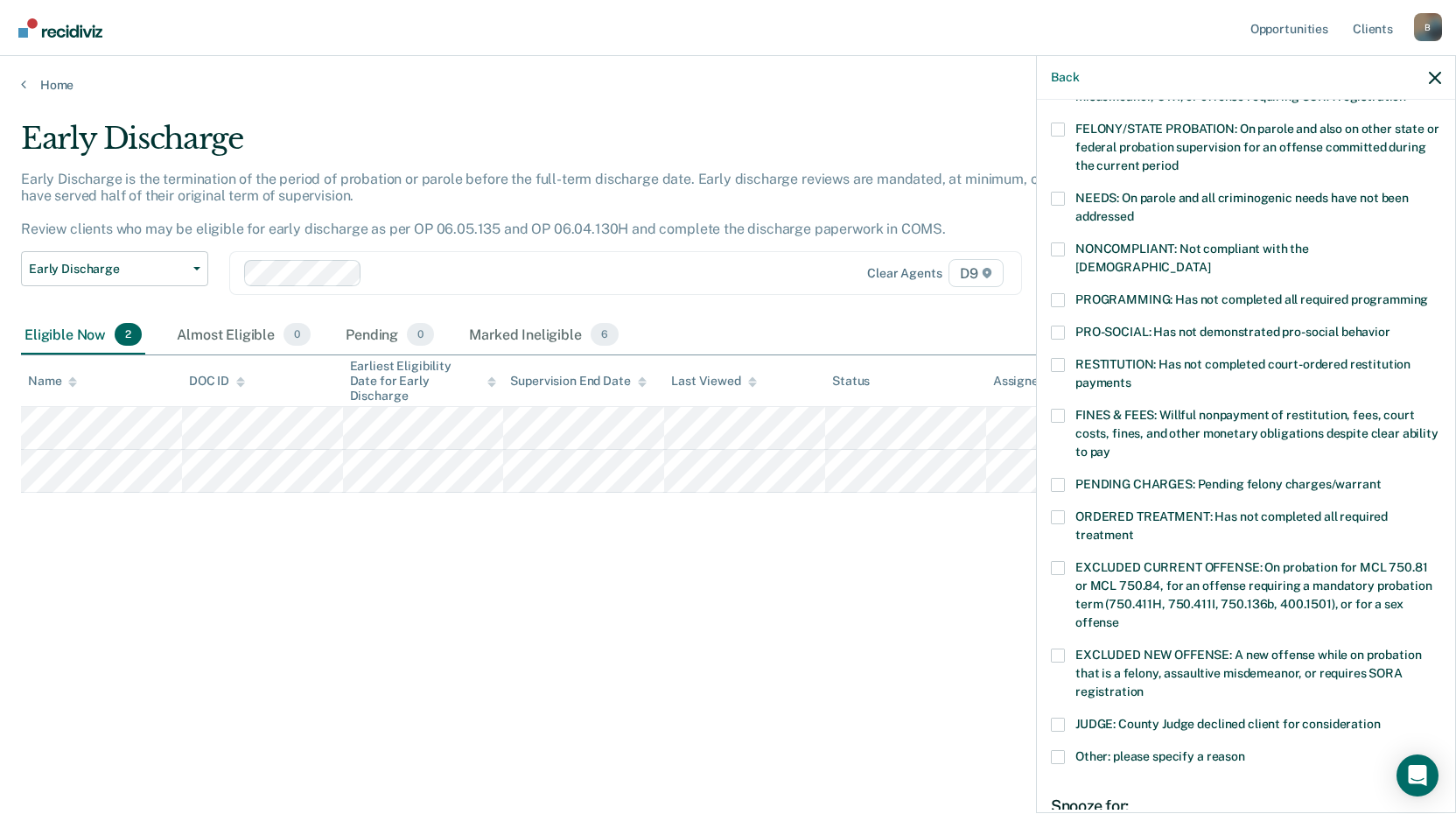
click at [1067, 409] on label "FINES & FEES: Willful nonpayment of restitution, fees, court costs, fines, and …" at bounding box center [1246, 437] width 390 height 55
click at [1110, 446] on input "FINES & FEES: Willful nonpayment of restitution, fees, court costs, fines, and …" at bounding box center [1110, 446] width 0 height 0
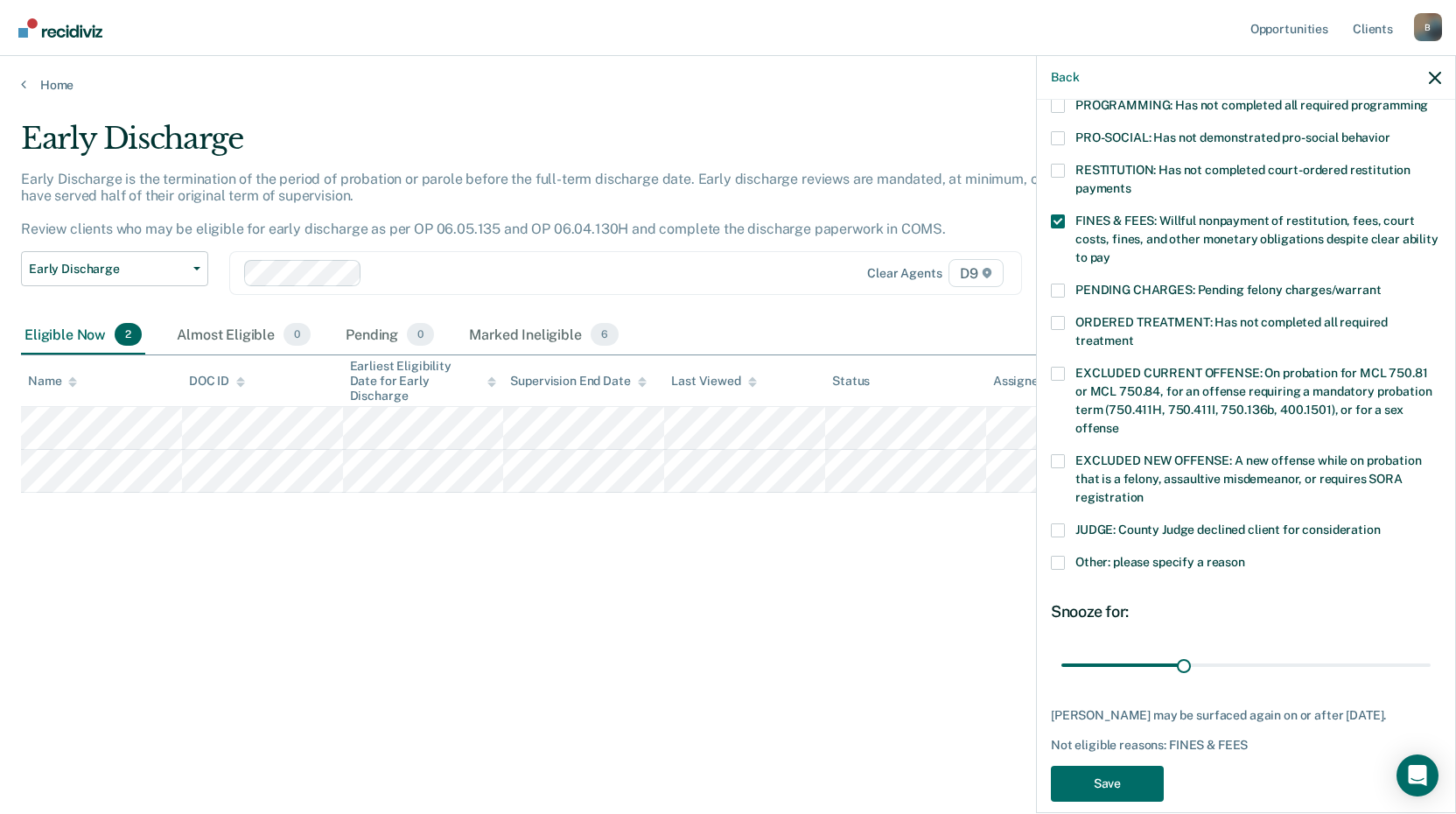
scroll to position [410, 0]
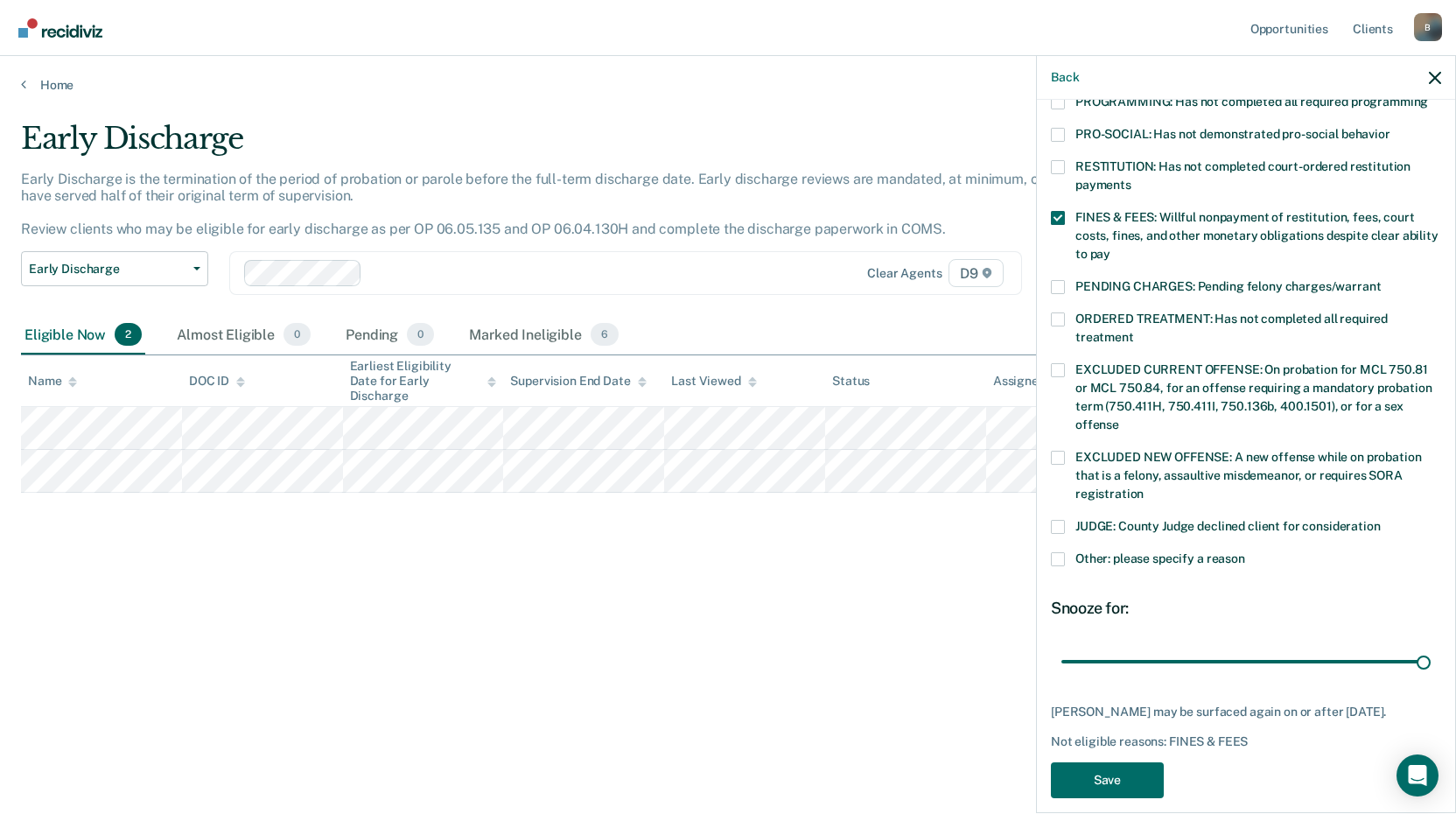
drag, startPoint x: 1177, startPoint y: 642, endPoint x: 1404, endPoint y: 656, distance: 227.4
type input "90"
click at [1430, 647] on input "range" at bounding box center [1246, 662] width 369 height 30
click at [1140, 767] on button "Save" at bounding box center [1107, 780] width 113 height 36
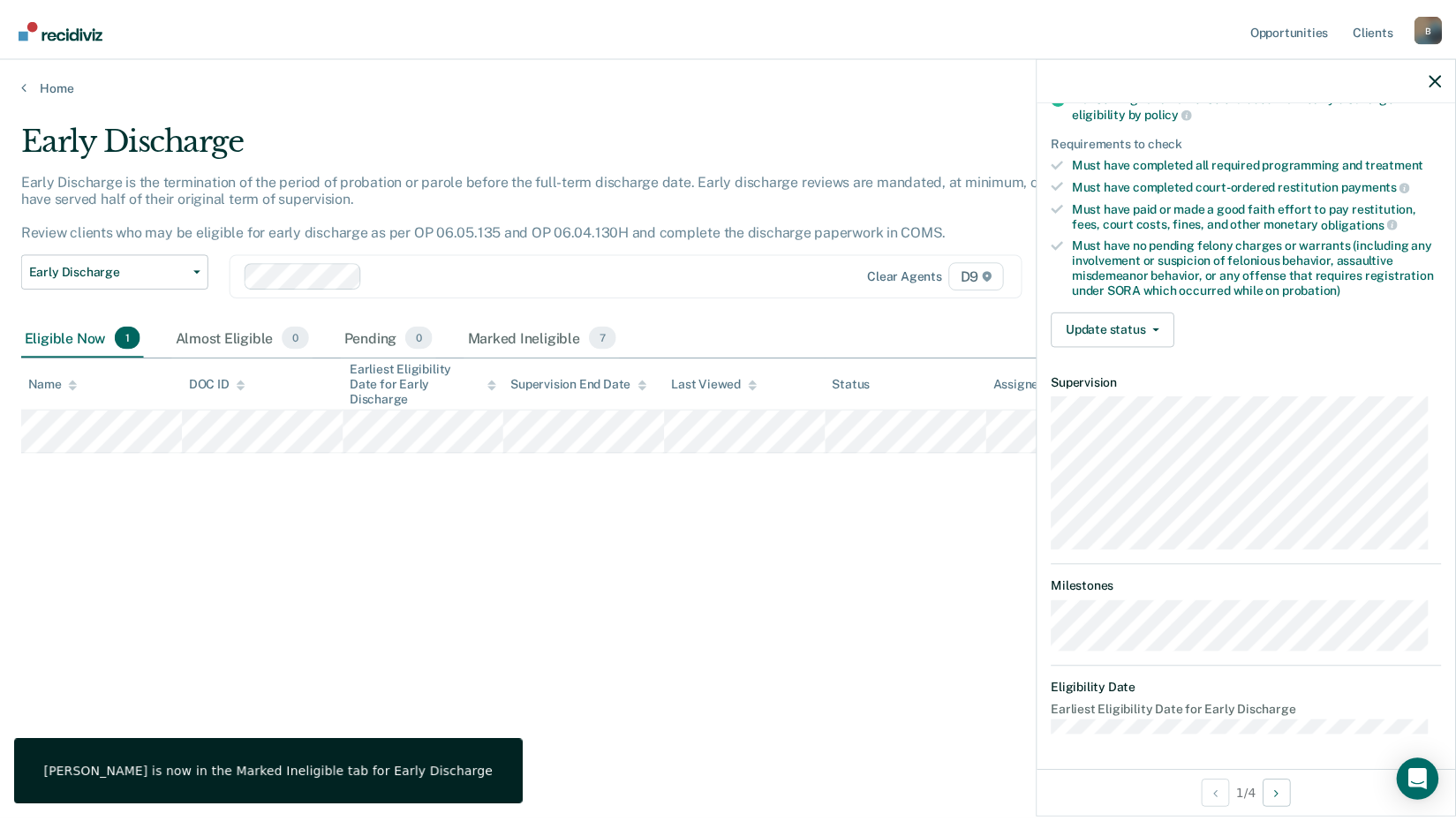
scroll to position [250, 0]
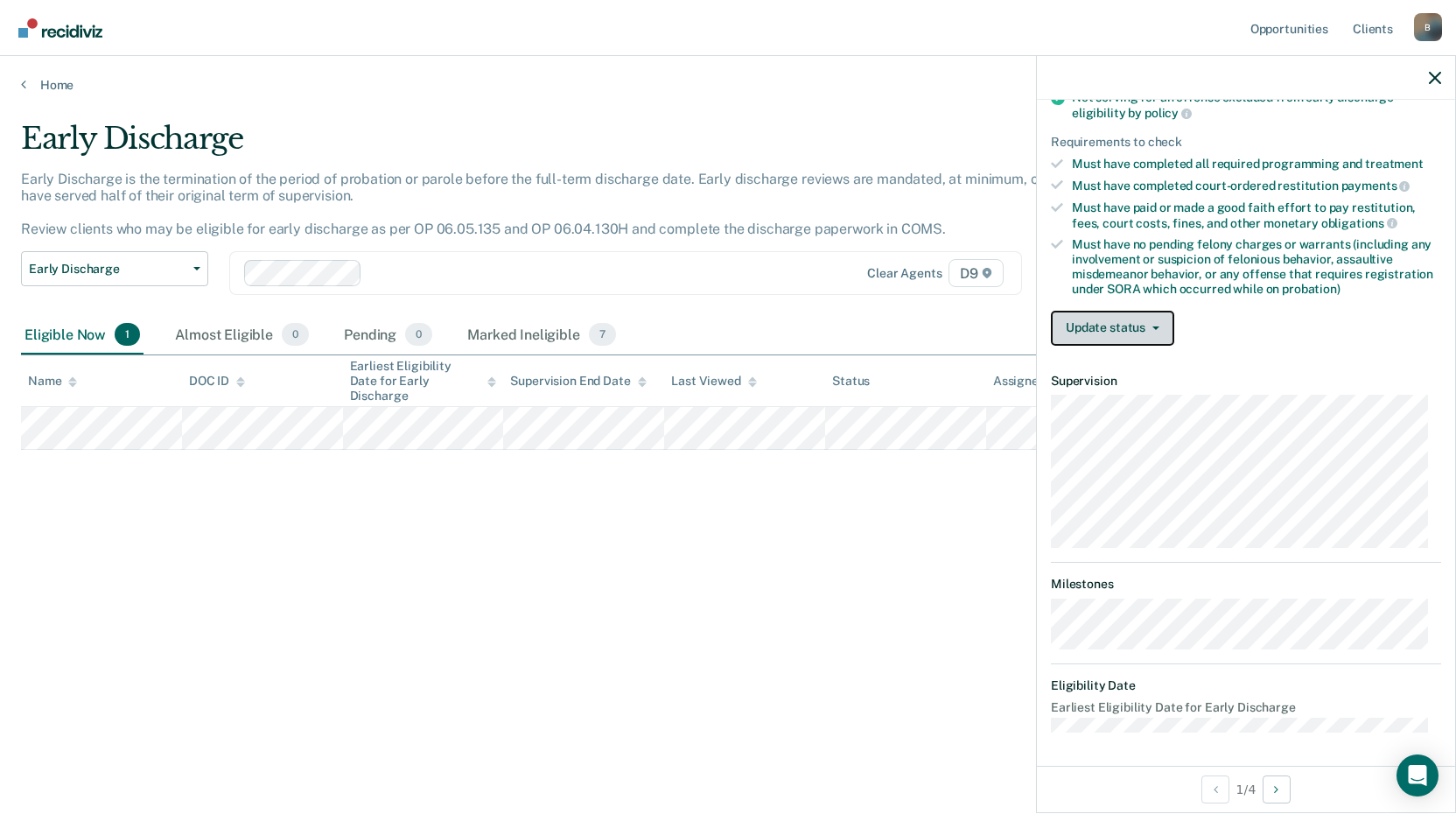
click at [1106, 332] on button "Update status" at bounding box center [1112, 328] width 123 height 35
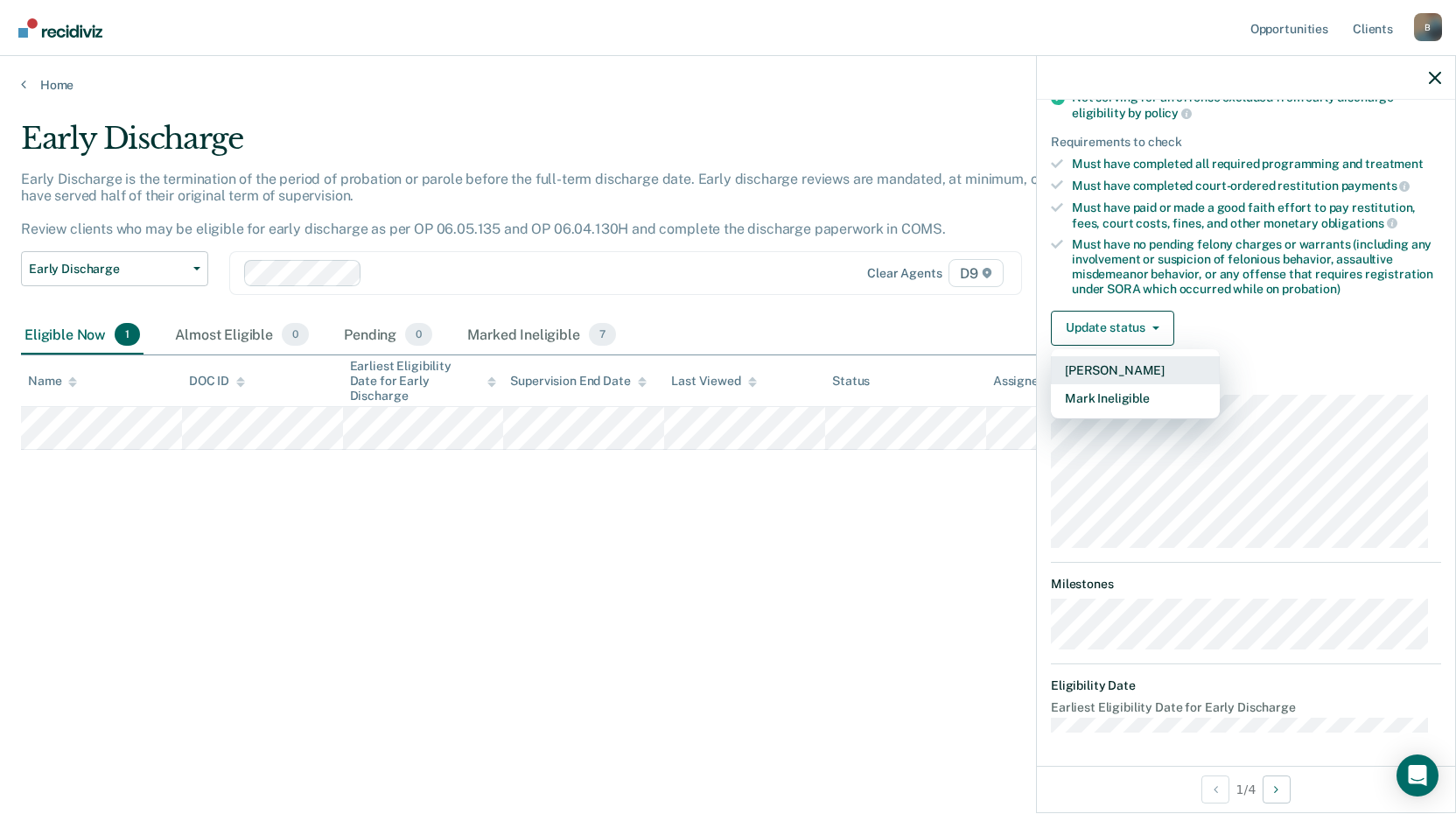
click at [1118, 374] on button "[PERSON_NAME]" at bounding box center [1134, 370] width 168 height 28
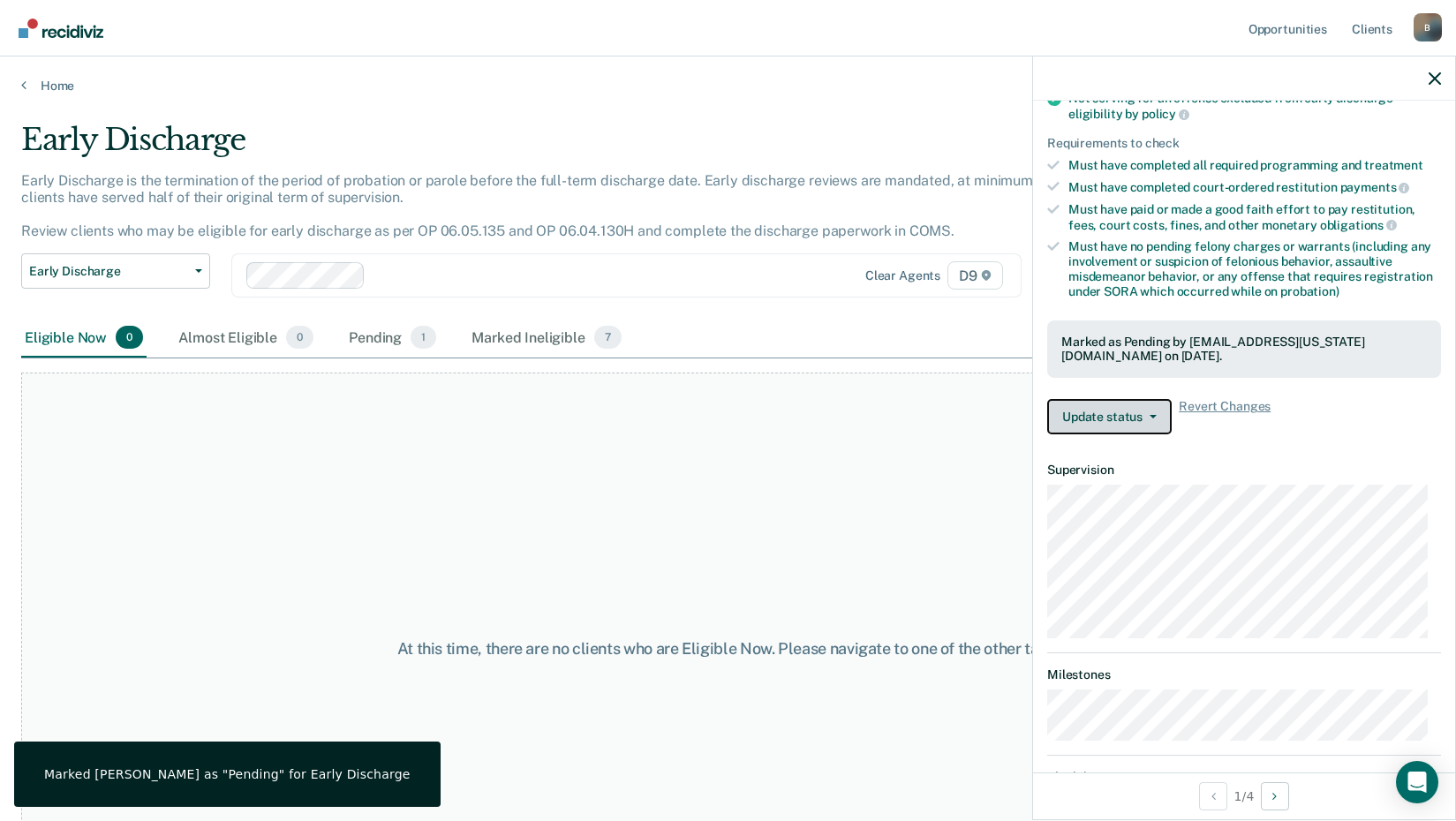
click at [1132, 414] on button "Update status" at bounding box center [1109, 416] width 124 height 35
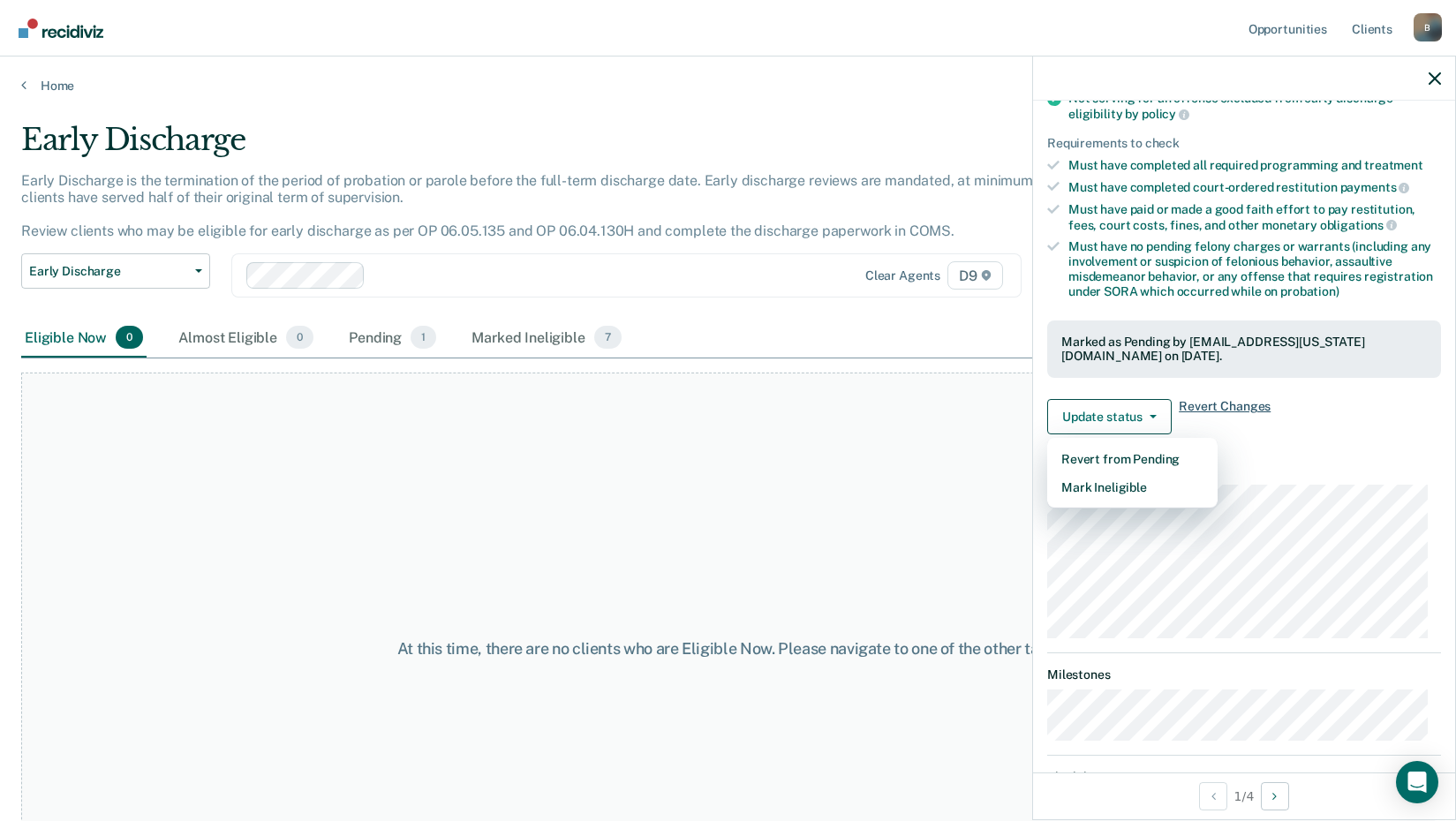
click at [1211, 407] on span "Revert Changes" at bounding box center [1225, 416] width 92 height 35
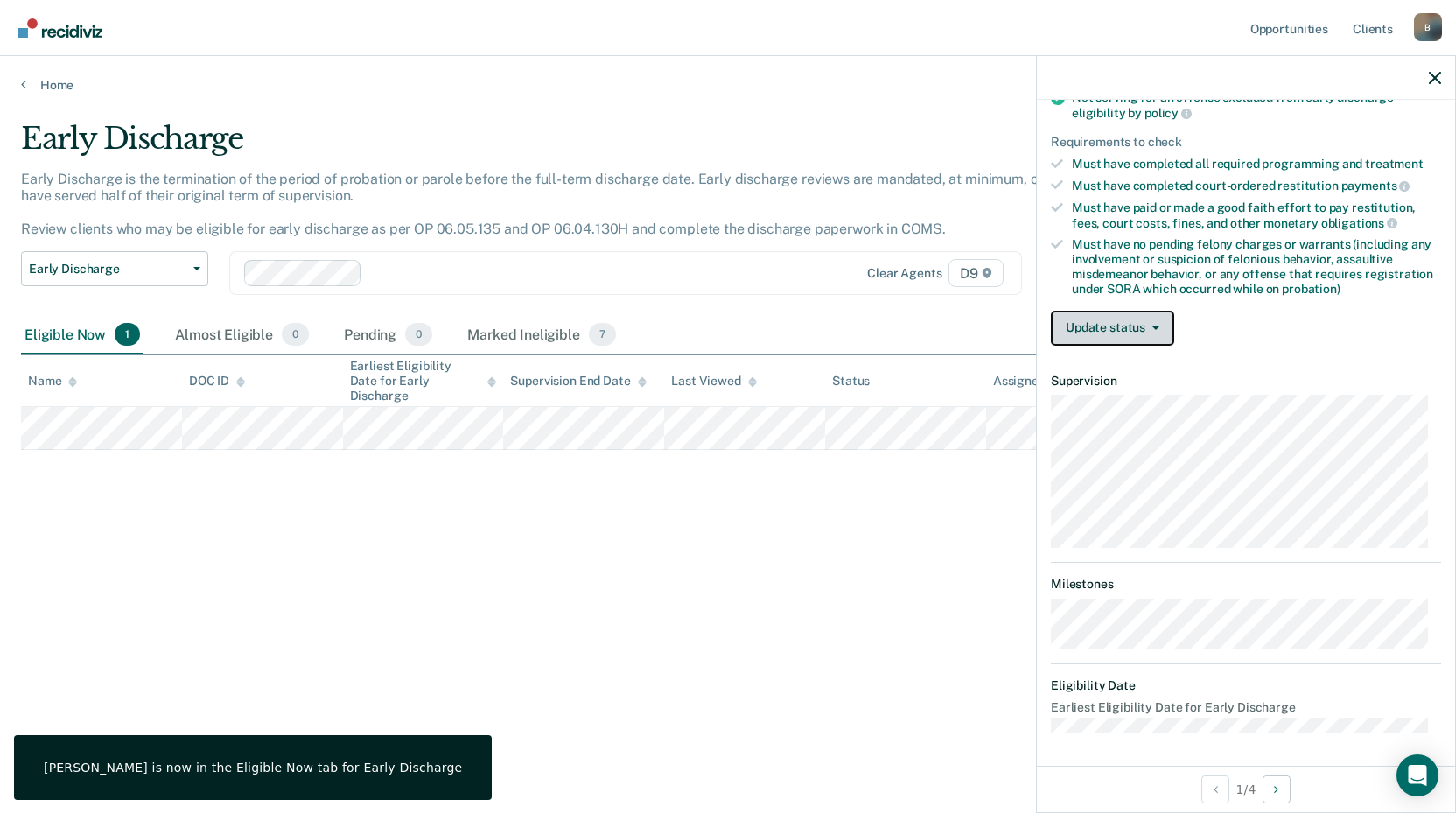
click at [1121, 333] on button "Update status" at bounding box center [1112, 328] width 123 height 35
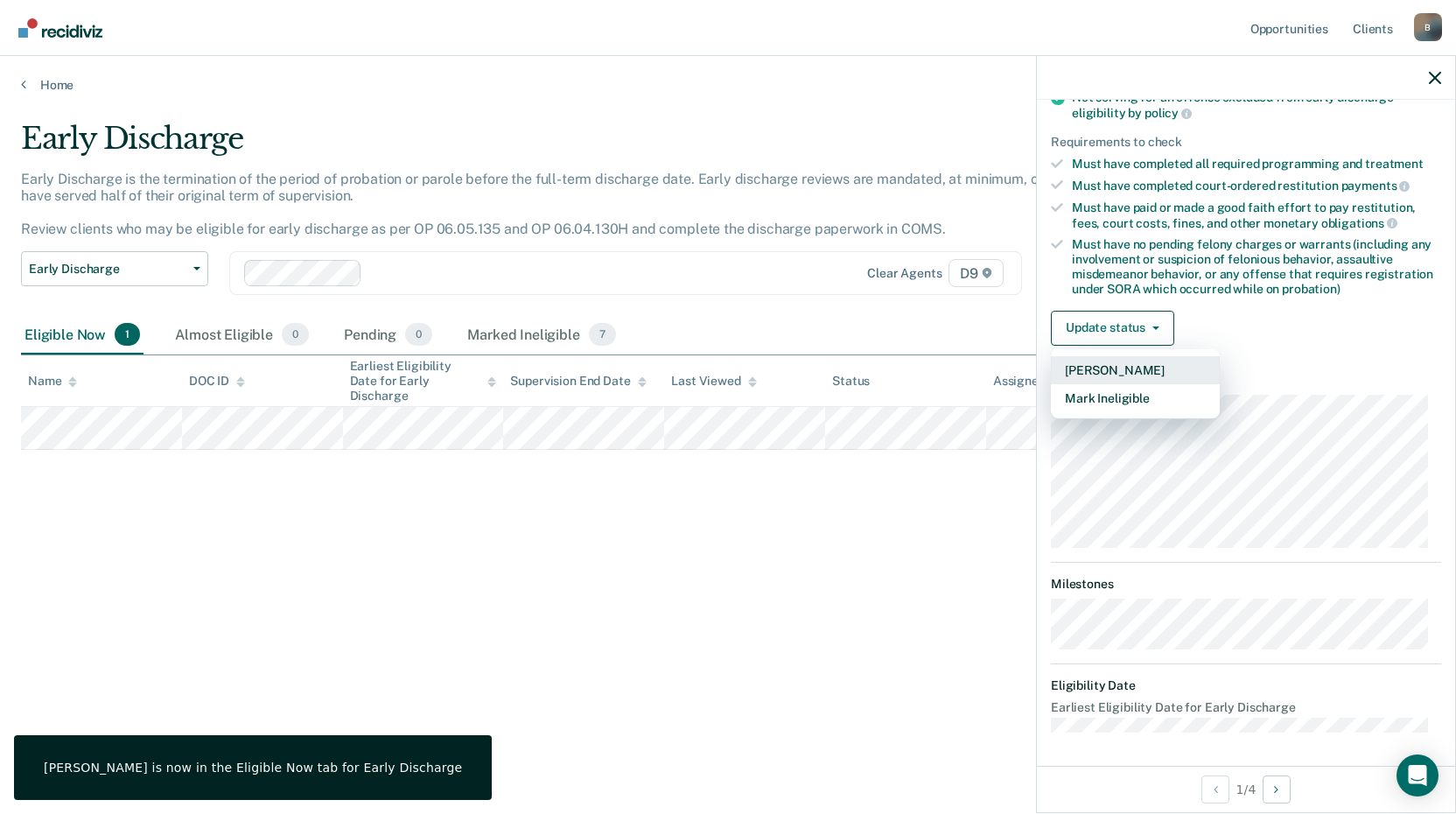
click at [1139, 370] on button "[PERSON_NAME]" at bounding box center [1134, 370] width 168 height 28
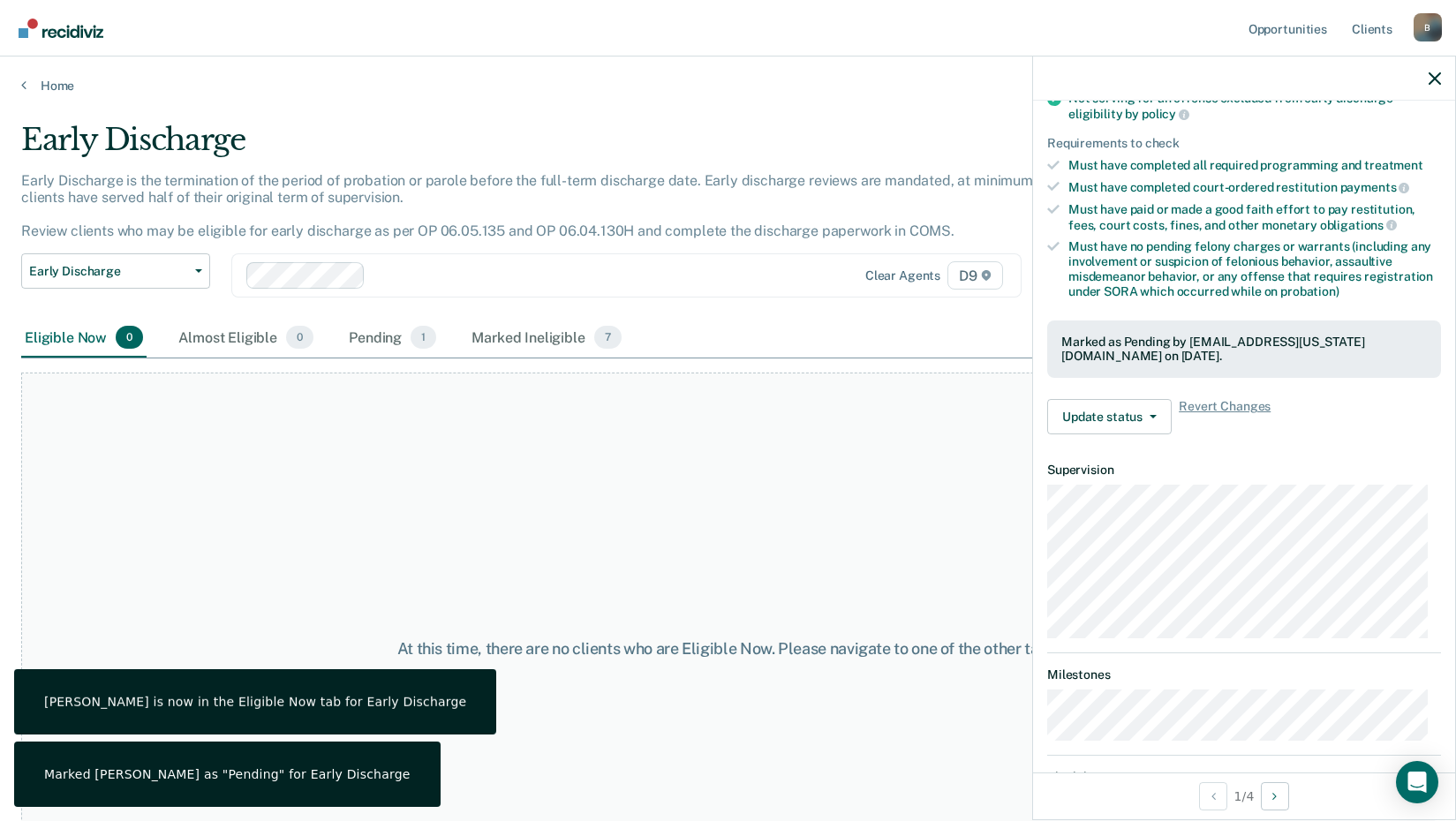
click at [828, 481] on div "At this time, there are no clients who are Eligible Now. Please navigate to one…" at bounding box center [728, 648] width 1414 height 553
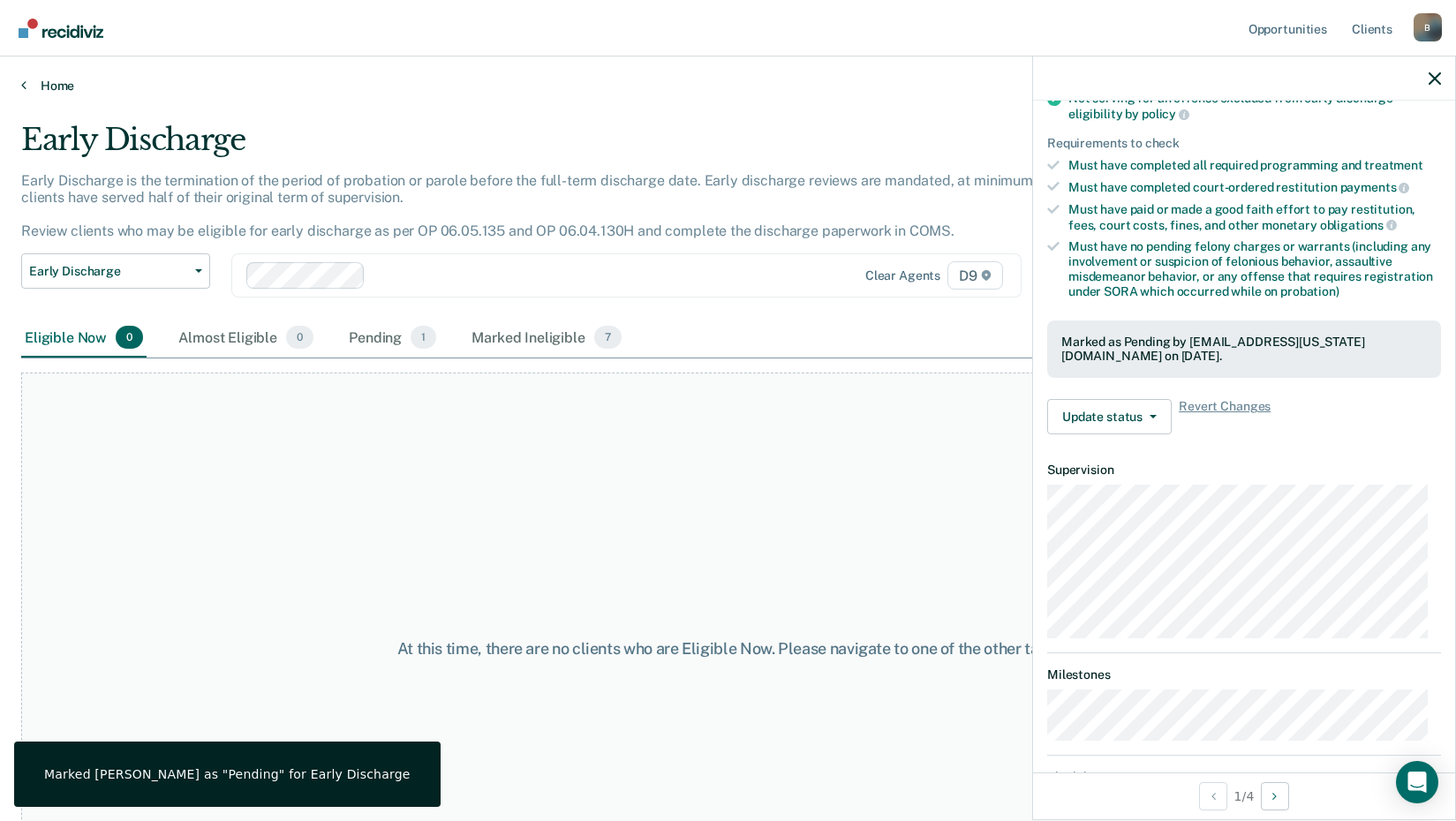
click at [58, 81] on link "Home" at bounding box center [728, 85] width 1414 height 16
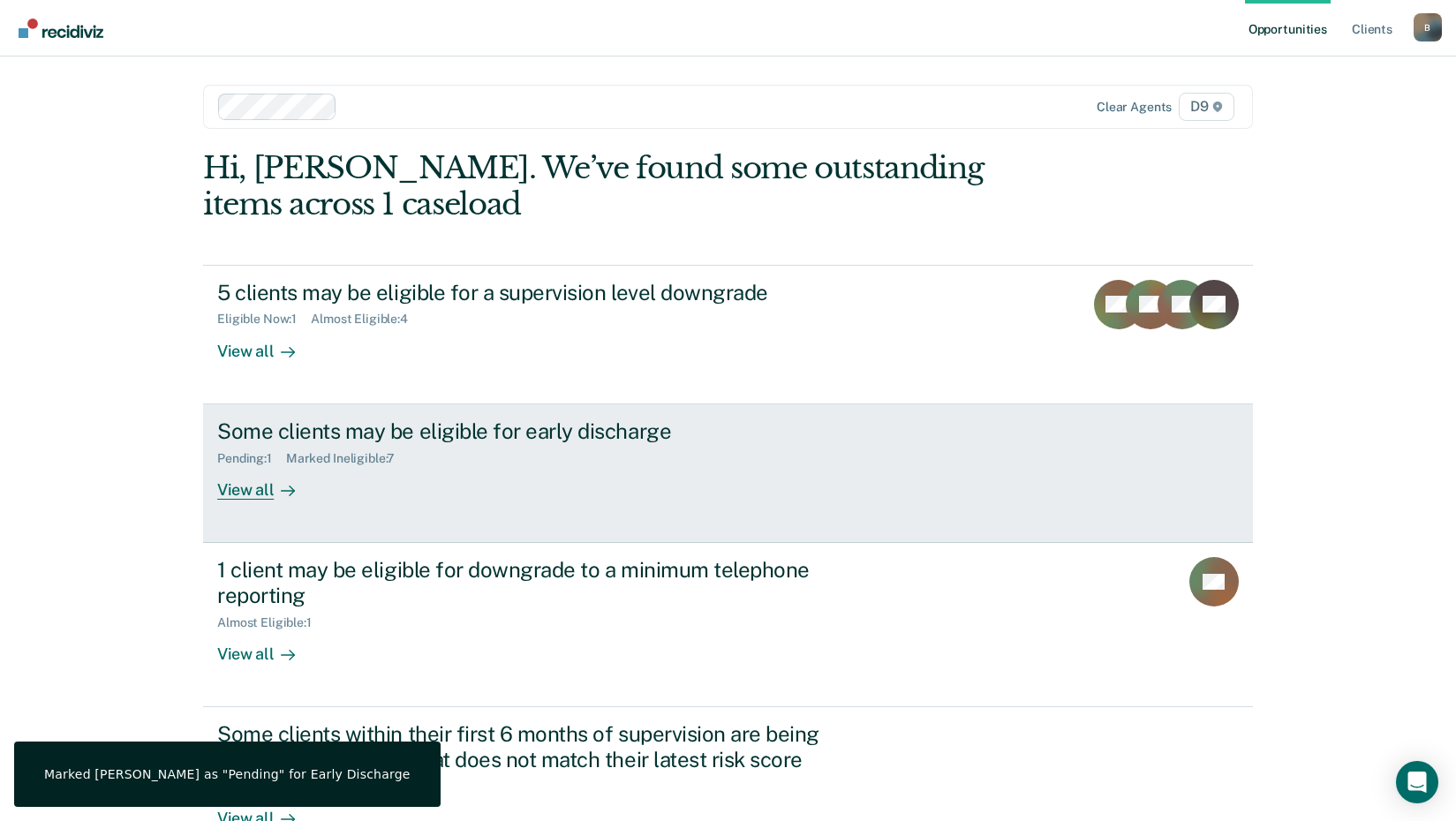
scroll to position [88, 0]
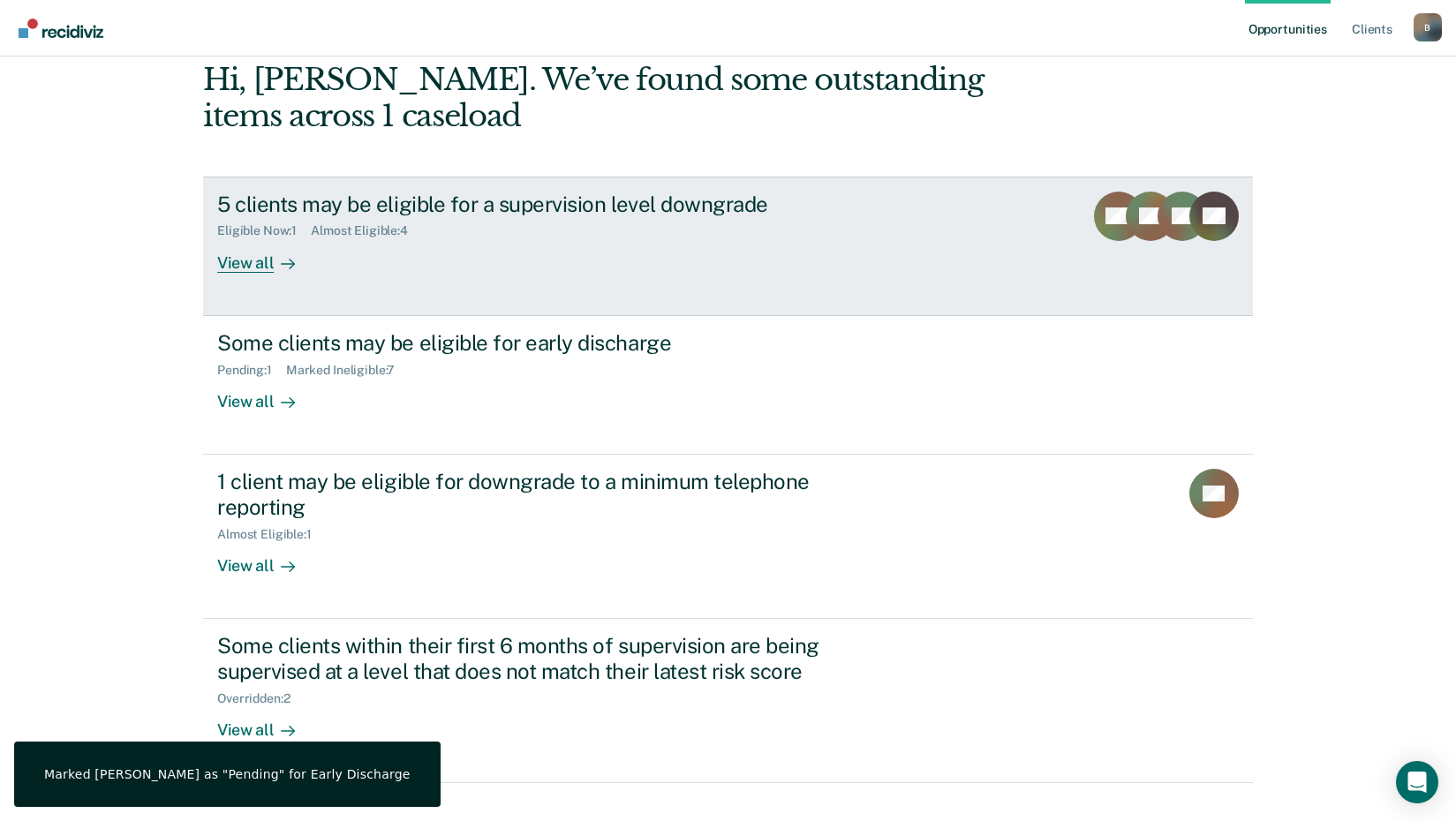
click at [229, 267] on div "View all" at bounding box center [267, 255] width 99 height 34
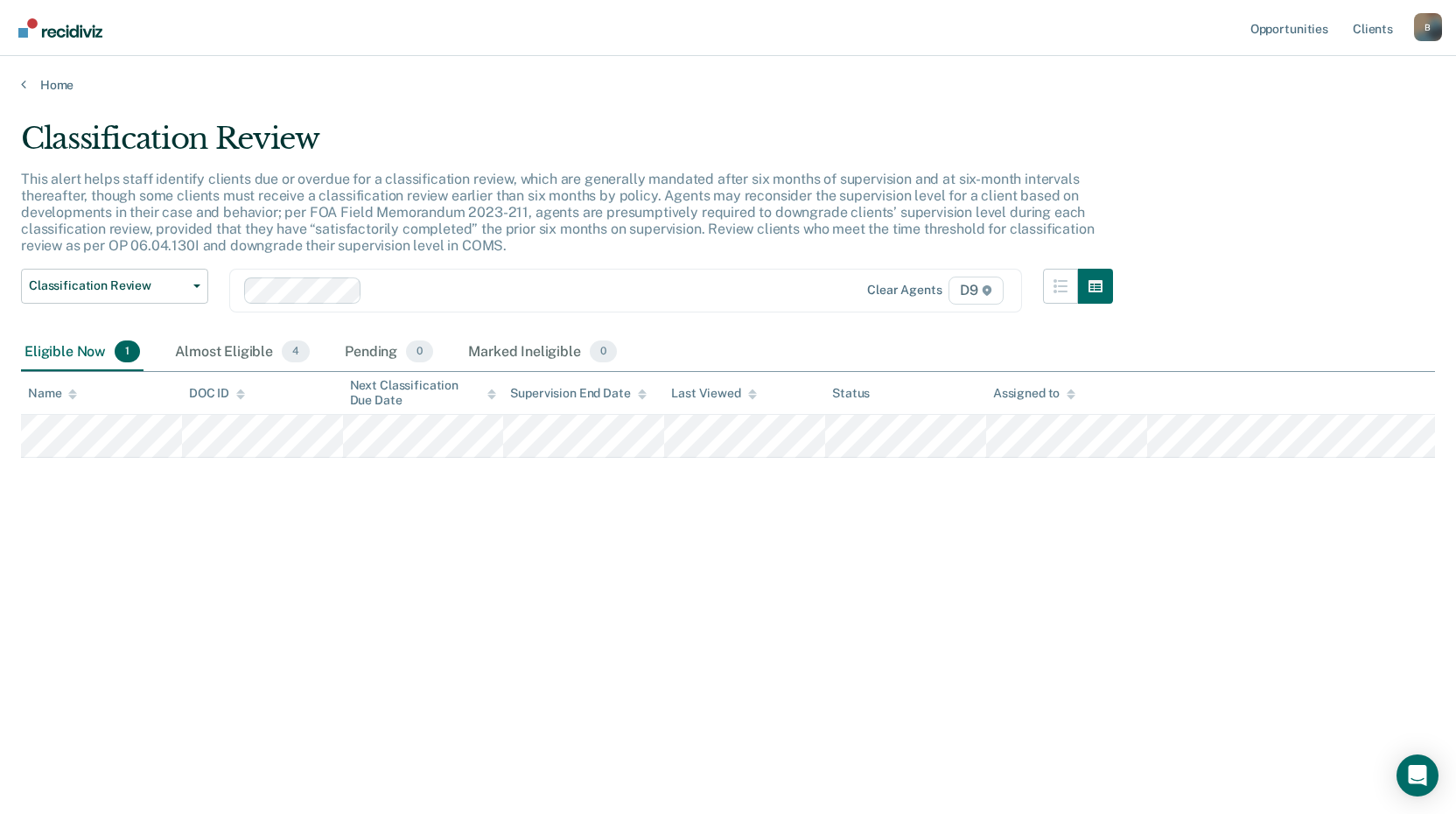
click at [20, 89] on div "Home" at bounding box center [728, 74] width 1456 height 37
